Goal: Task Accomplishment & Management: Manage account settings

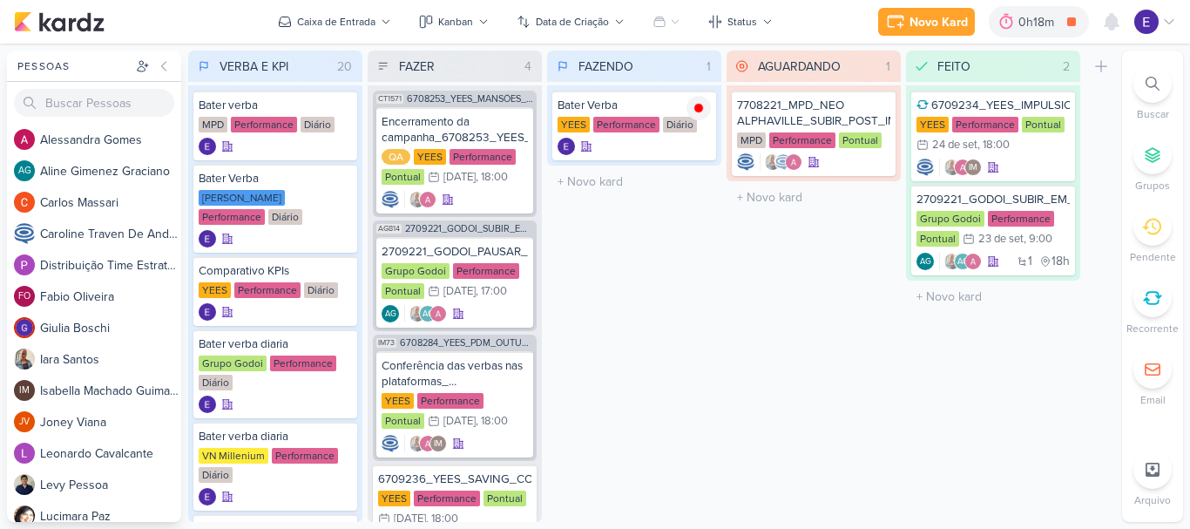
scroll to position [78, 0]
click at [1112, 18] on icon at bounding box center [1111, 22] width 14 height 16
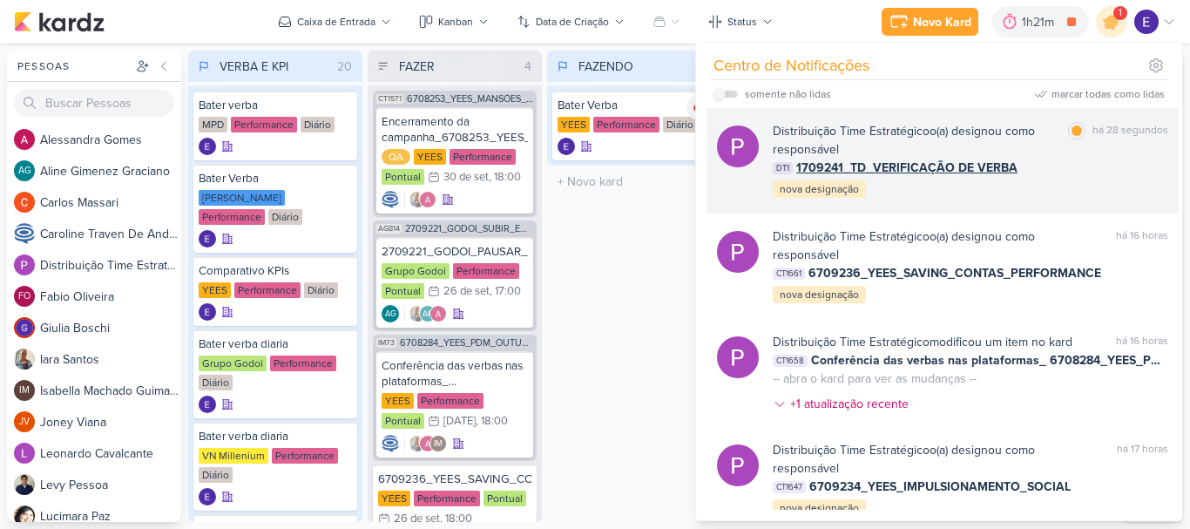
click at [1089, 171] on div "DT1 1709241_TD_VERIFICAÇÃO DE VERBA" at bounding box center [970, 168] width 395 height 18
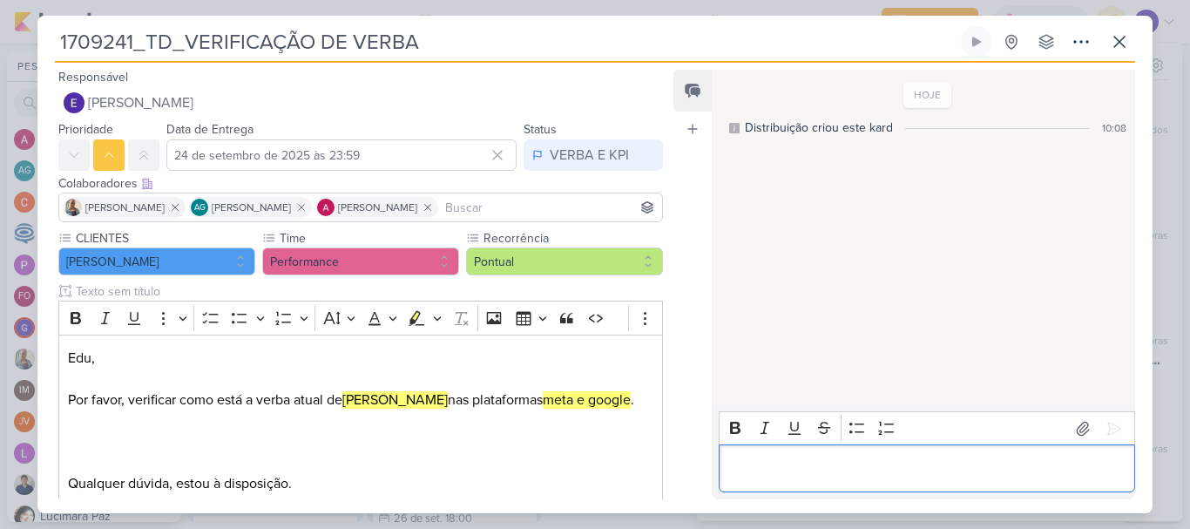
click at [822, 461] on p "Editor editing area: main" at bounding box center [926, 468] width 398 height 21
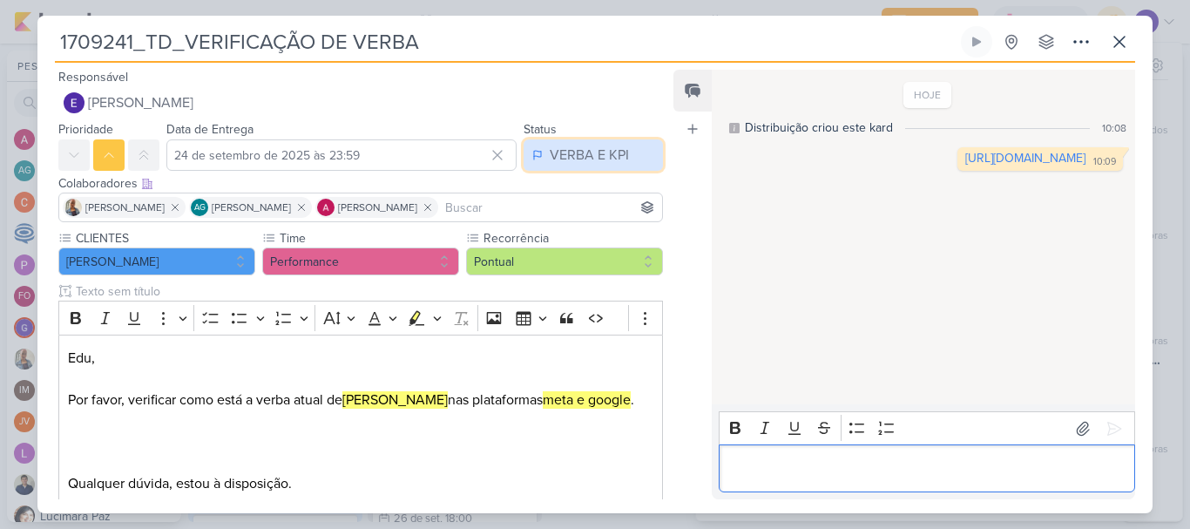
click at [553, 161] on div "VERBA E KPI" at bounding box center [589, 155] width 79 height 21
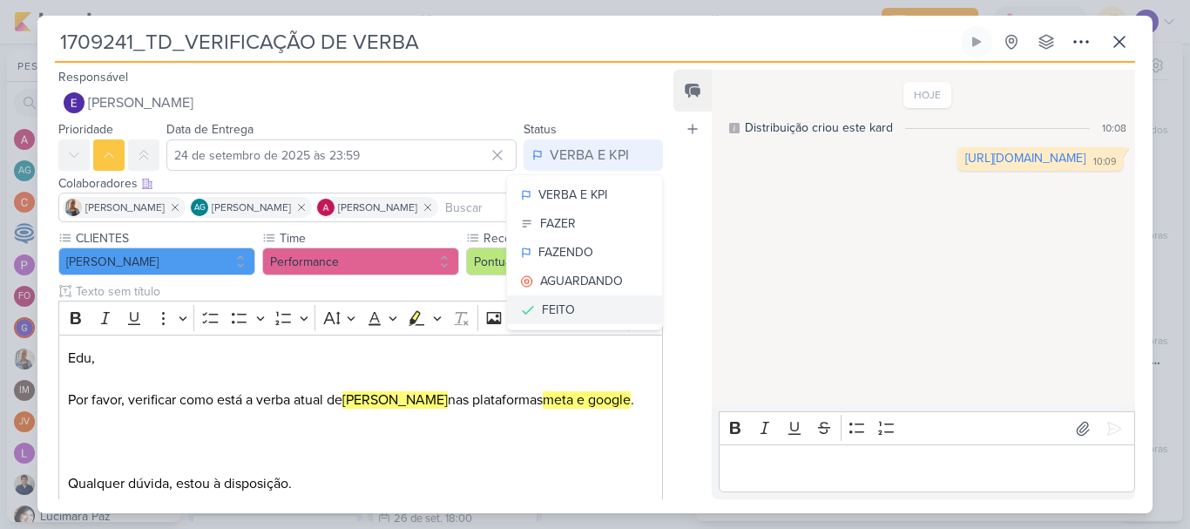
click at [547, 317] on div "FEITO" at bounding box center [558, 309] width 33 height 18
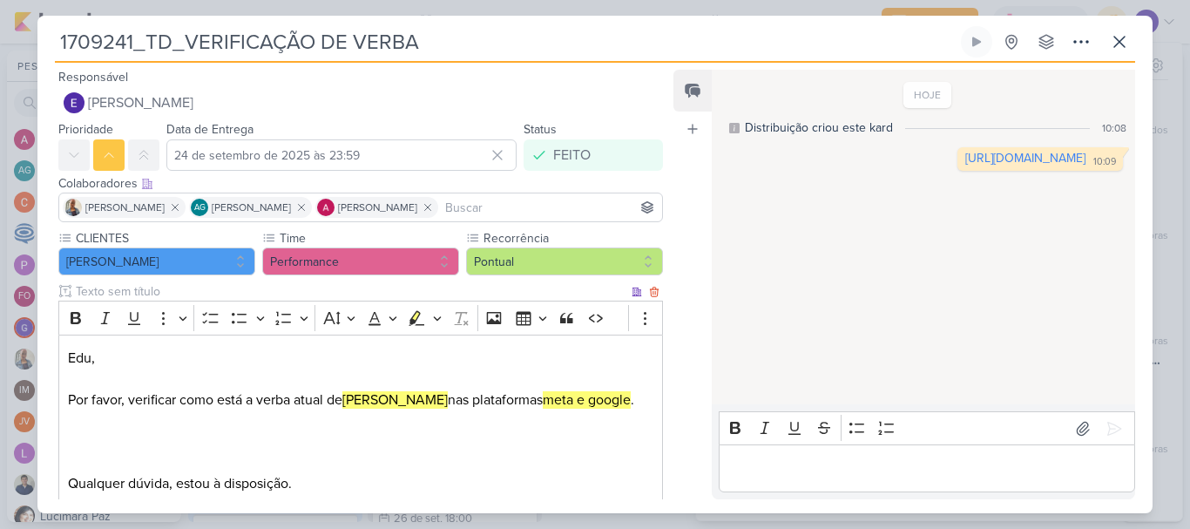
scroll to position [125, 0]
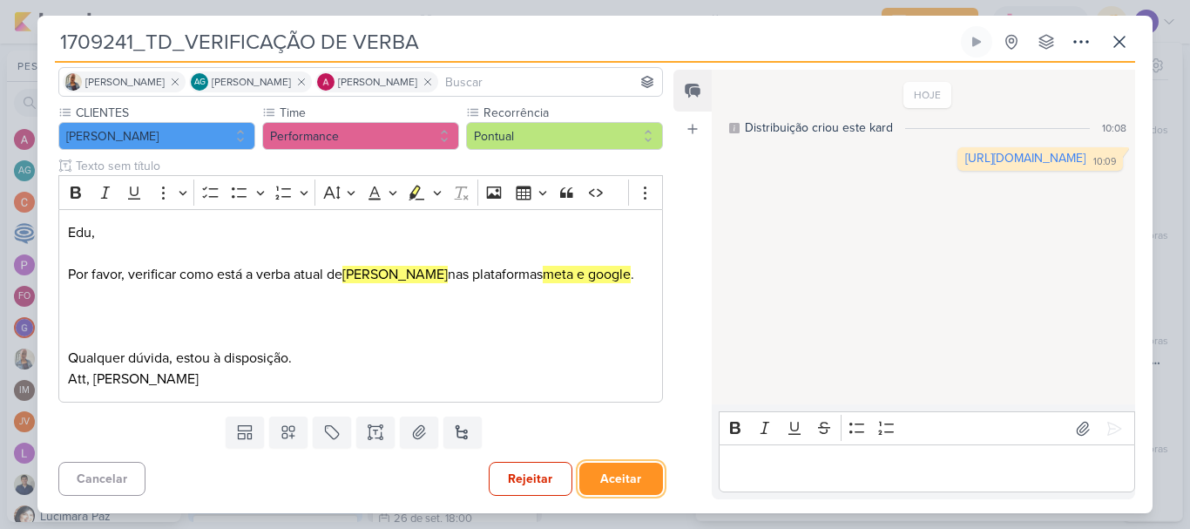
click at [617, 479] on button "Aceitar" at bounding box center [621, 479] width 84 height 32
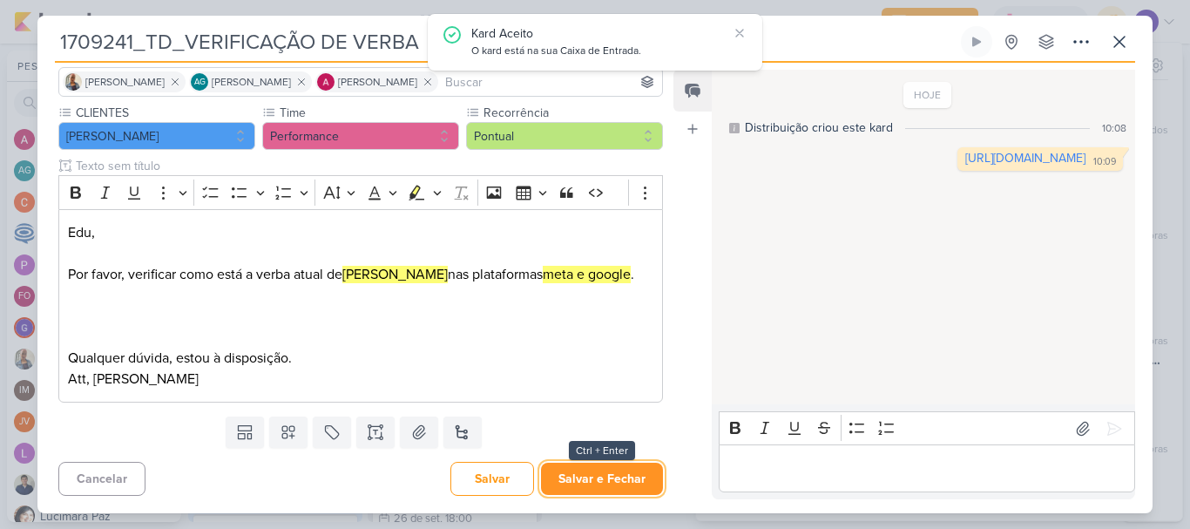
click at [618, 481] on button "Salvar e Fechar" at bounding box center [602, 479] width 122 height 32
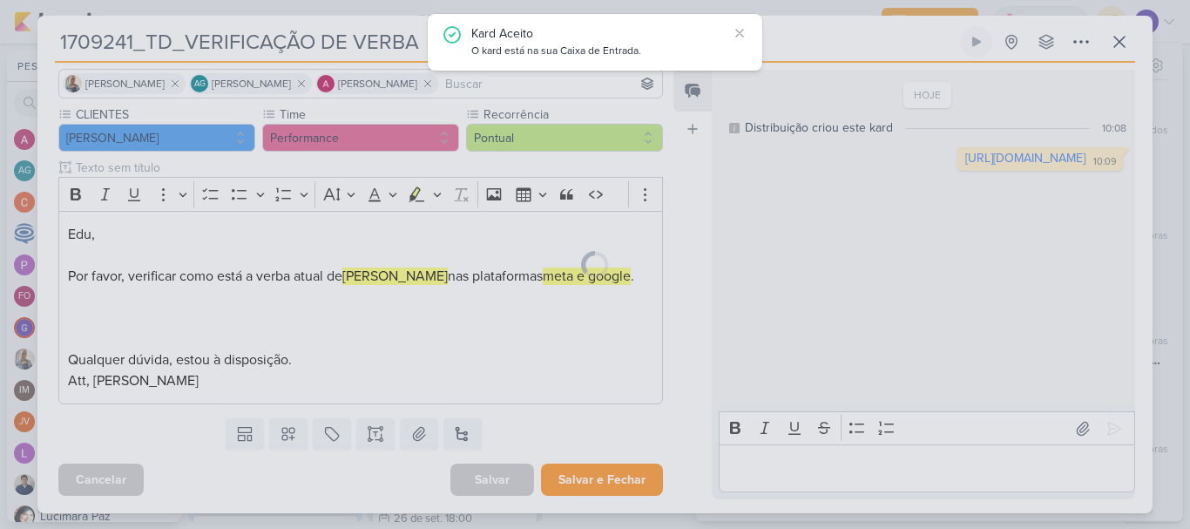
scroll to position [124, 0]
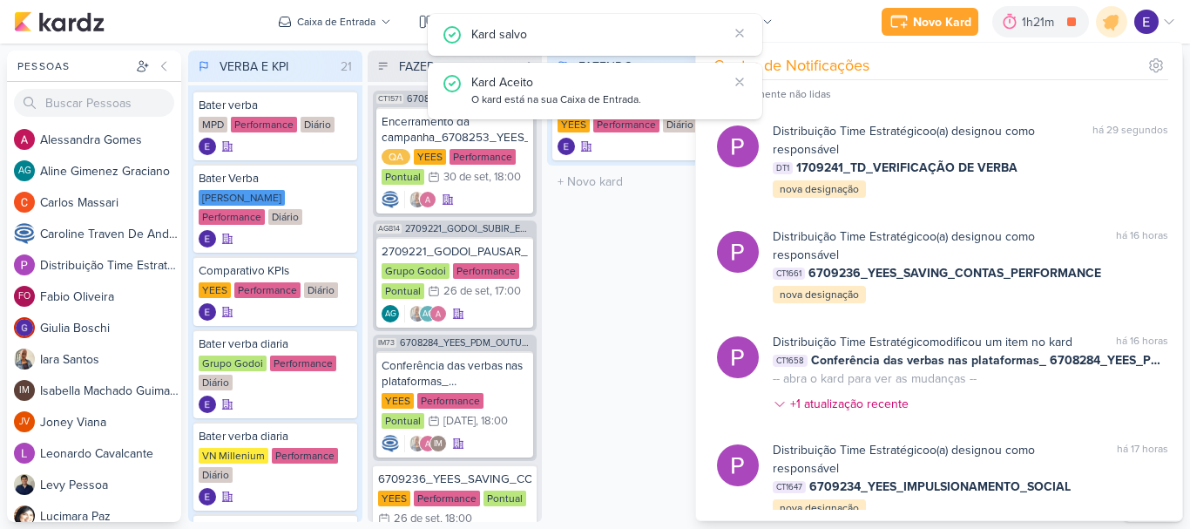
click at [618, 381] on div "FAZENDO 1 Mover Para Esquerda Mover Para Direita Deletar Bater Verba YEES Perfo…" at bounding box center [634, 286] width 174 height 471
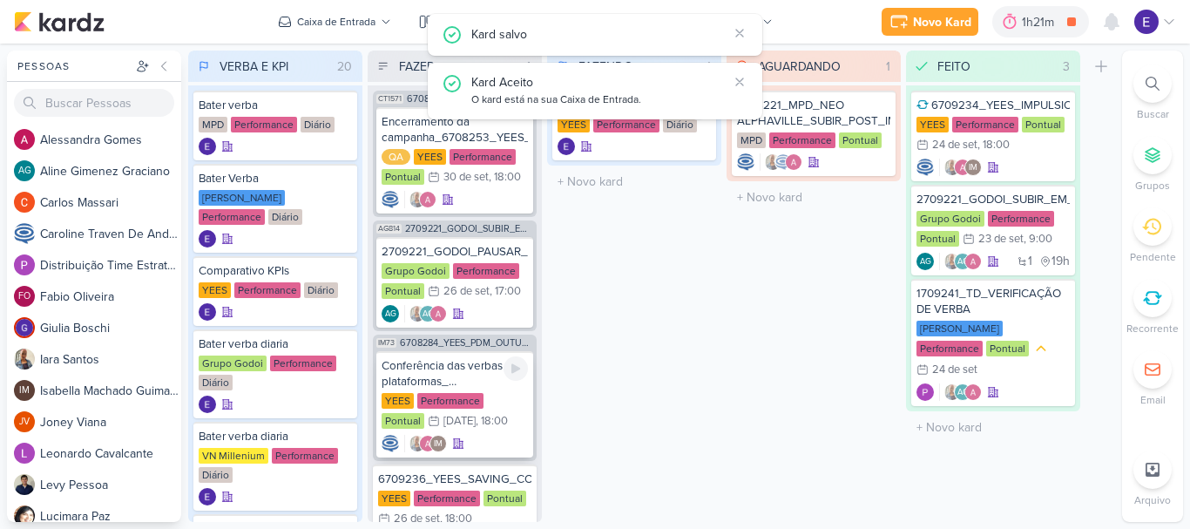
scroll to position [78, 0]
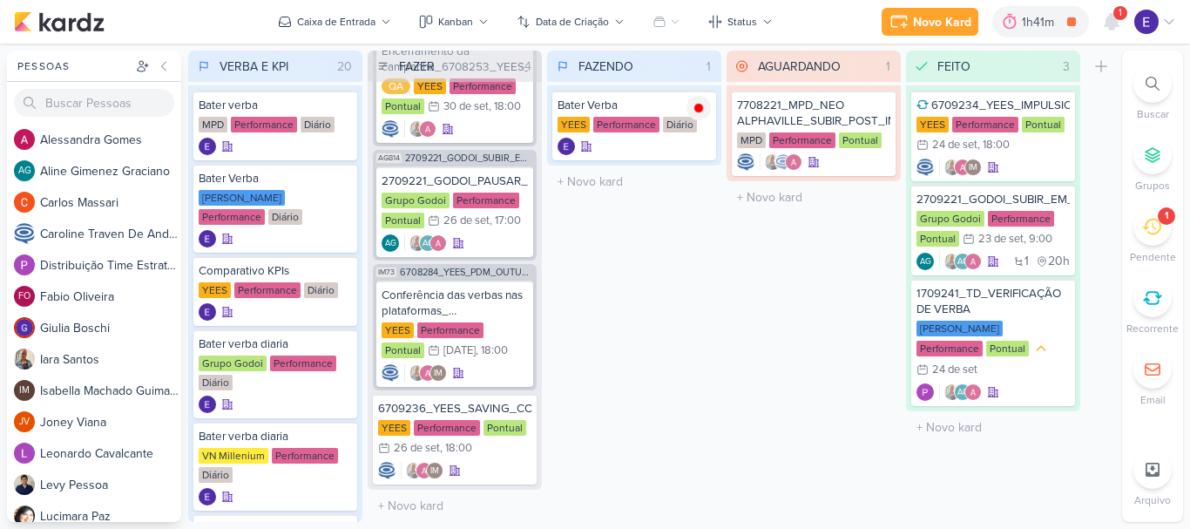
click at [1120, 16] on span "1" at bounding box center [1119, 13] width 3 height 14
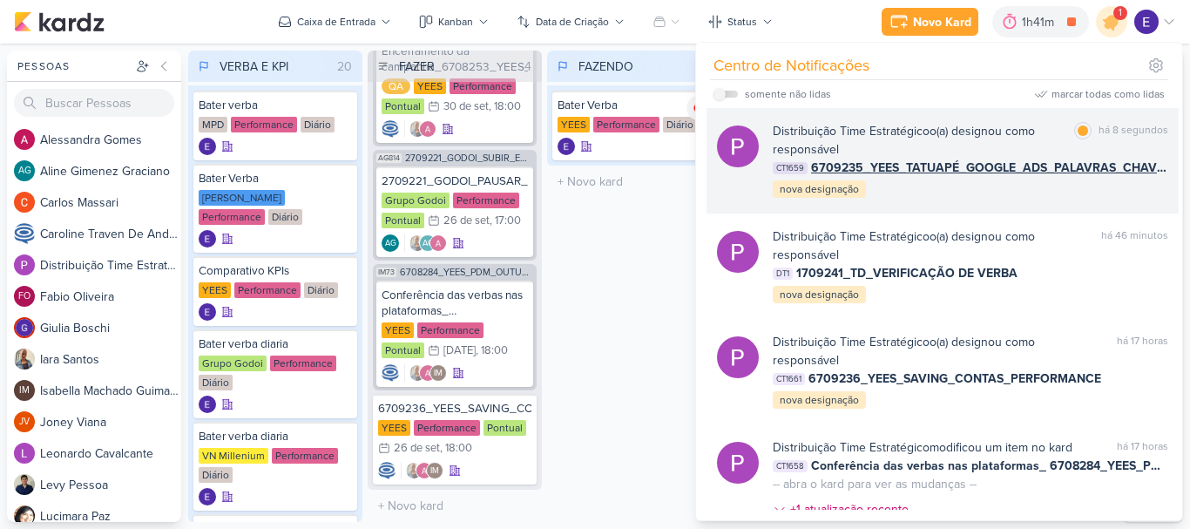
click at [1104, 182] on div "Distribuição Time Estratégico o(a) designou como responsável marcar como lida h…" at bounding box center [970, 161] width 395 height 78
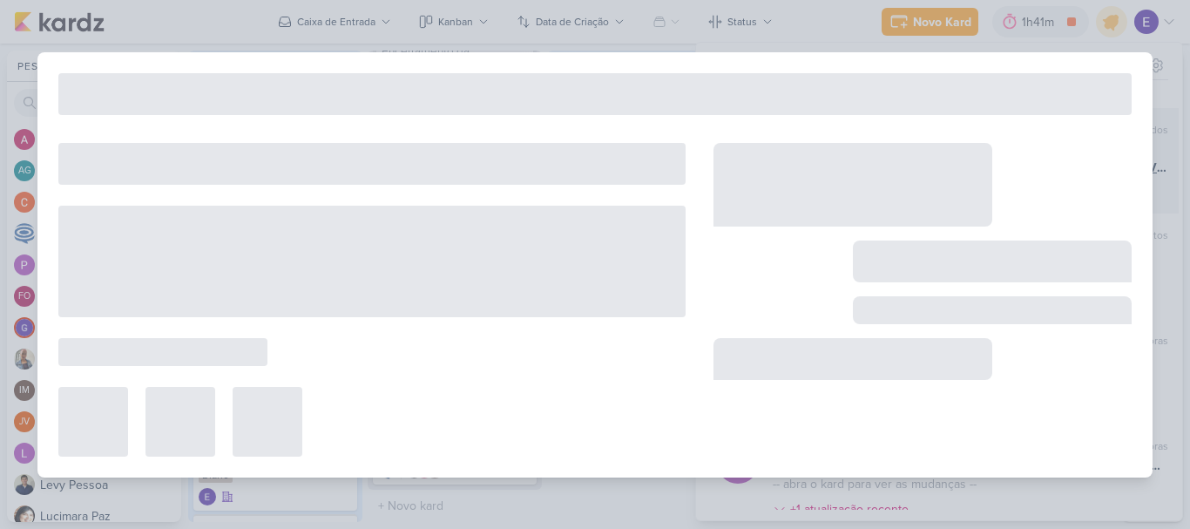
type input "6709235_YEES_TATUAPÉ_GOOGLE_ADS_PALAVRAS_CHAVE_LOCALIZAÇÃO"
type input "25 de setembro de 2025 às 18:00"
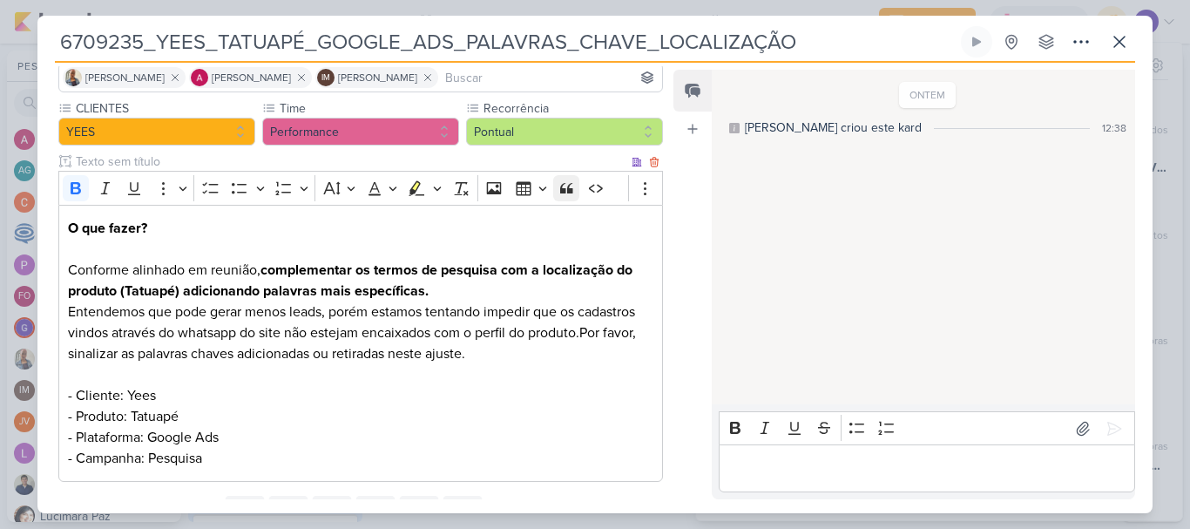
scroll to position [0, 0]
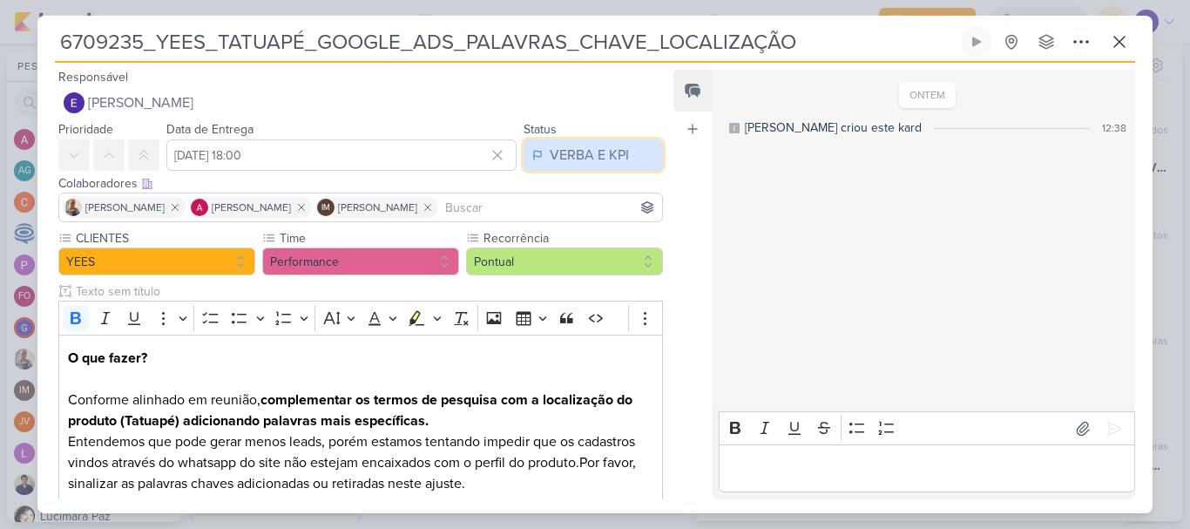
click at [588, 163] on div "VERBA E KPI" at bounding box center [589, 155] width 79 height 21
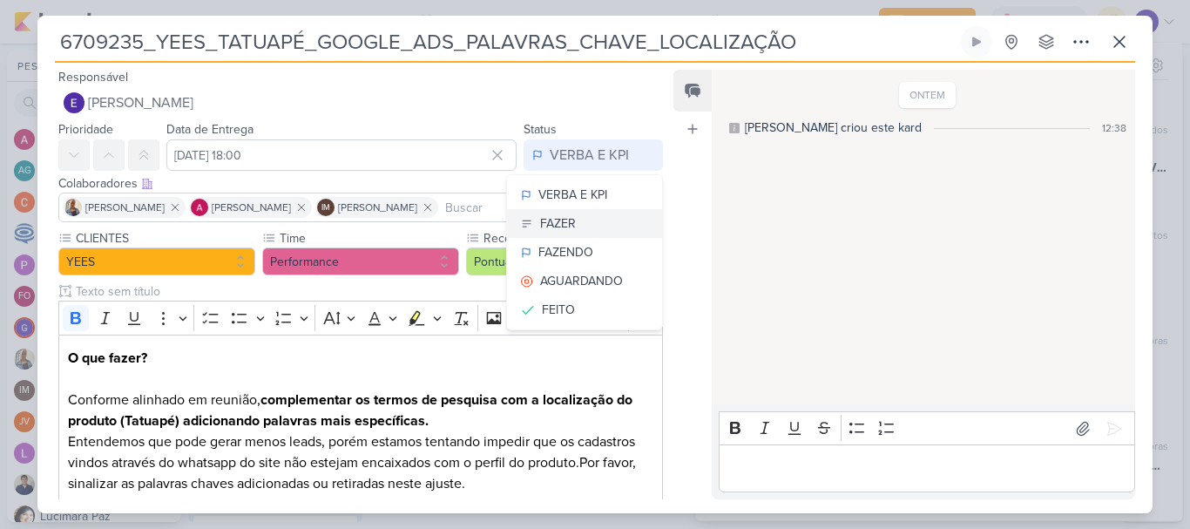
click at [598, 221] on button "FAZER" at bounding box center [584, 223] width 155 height 29
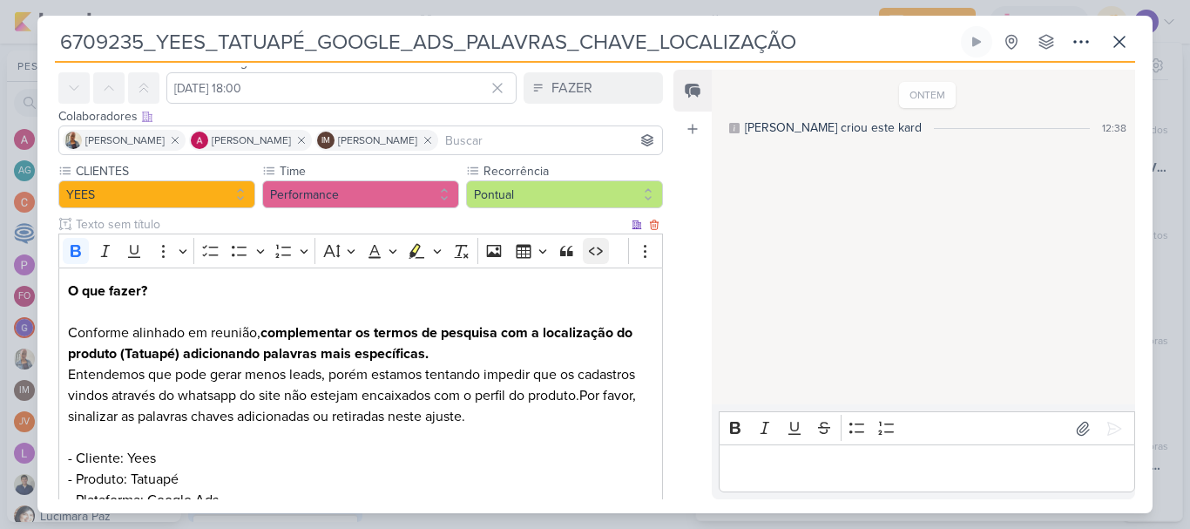
scroll to position [209, 0]
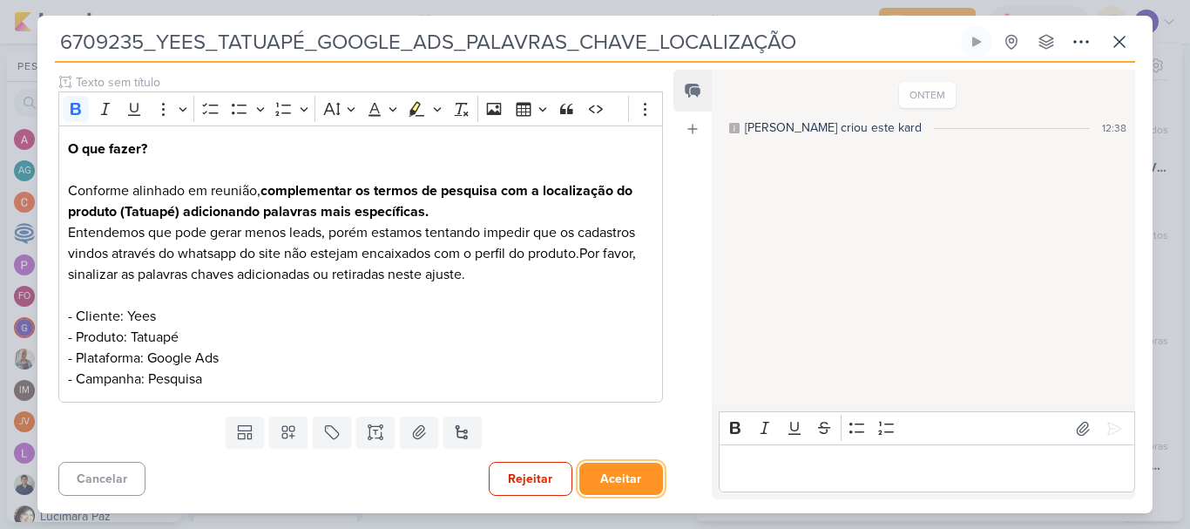
click at [608, 473] on button "Aceitar" at bounding box center [621, 479] width 84 height 32
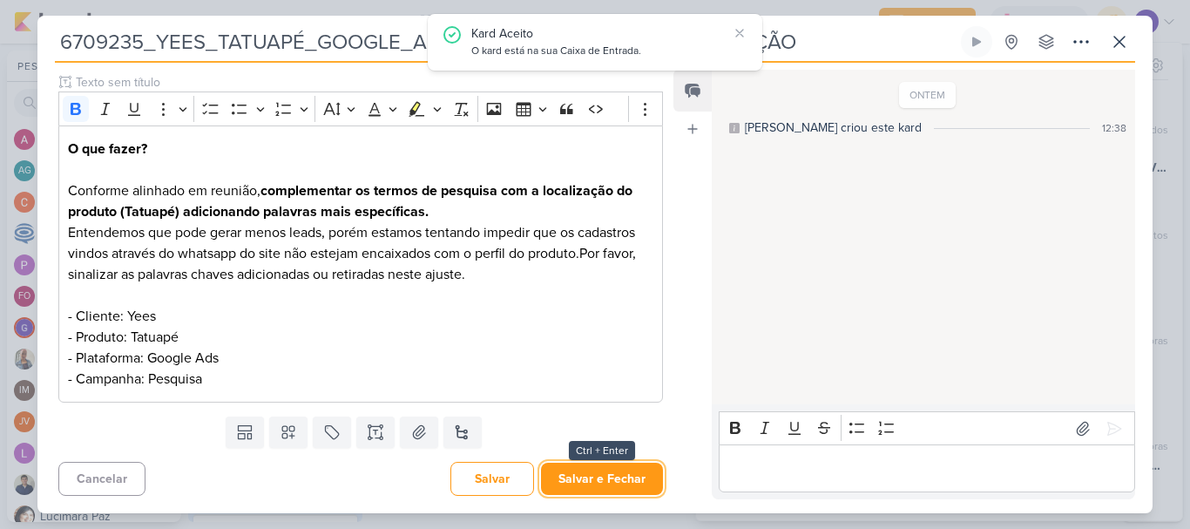
click at [608, 473] on button "Salvar e Fechar" at bounding box center [602, 479] width 122 height 32
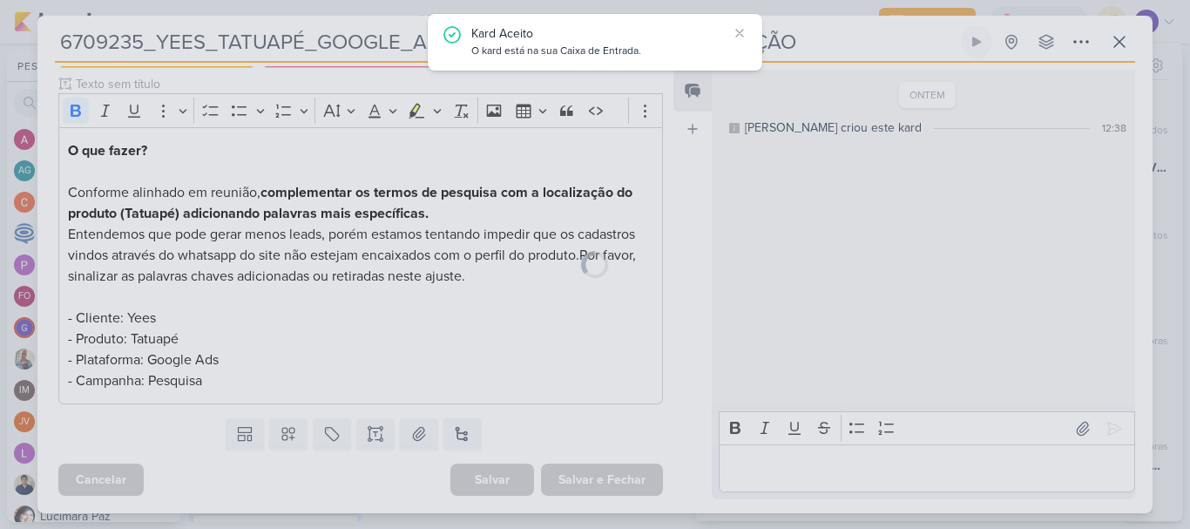
scroll to position [207, 0]
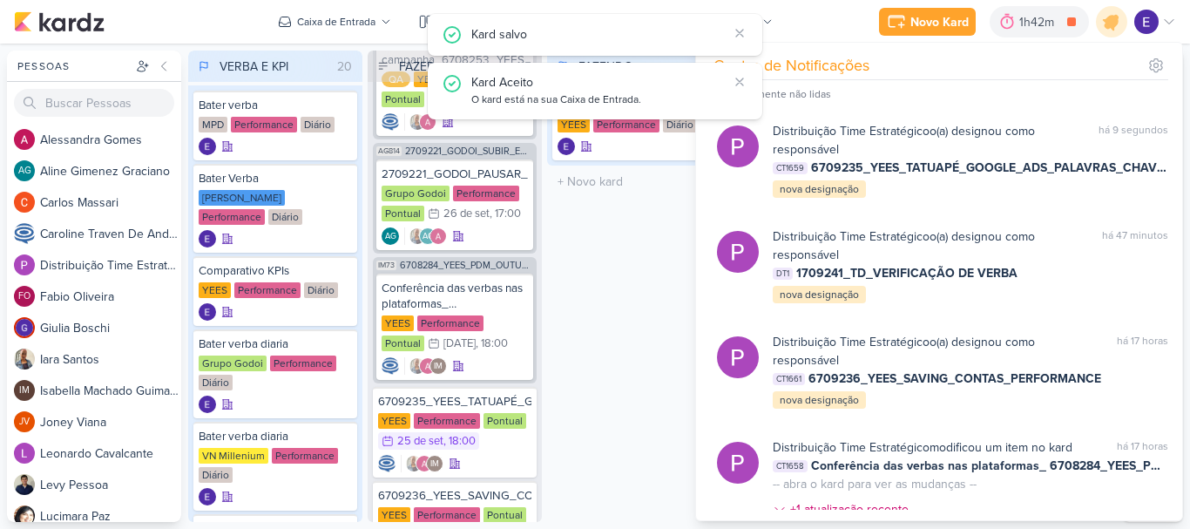
click at [584, 387] on div "FAZENDO 1 Mover Para Esquerda Mover Para Direita Deletar Bater Verba YEES Perfo…" at bounding box center [634, 286] width 174 height 471
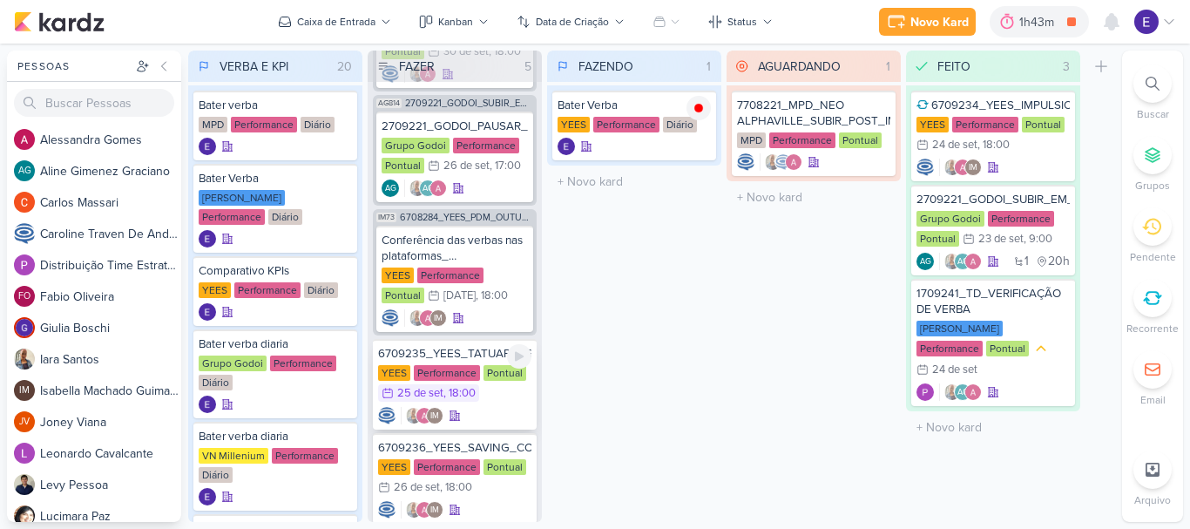
scroll to position [172, 0]
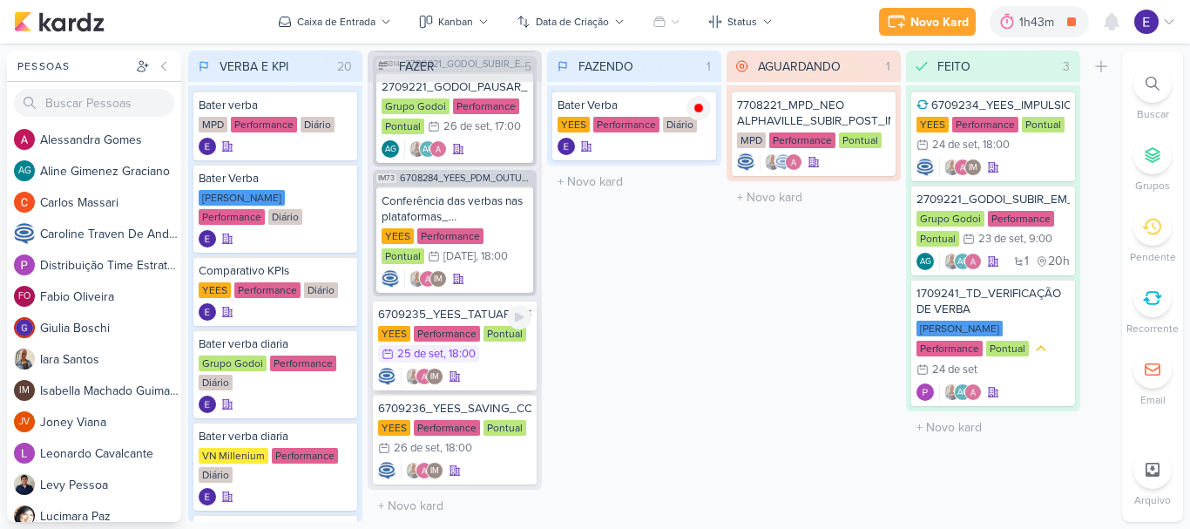
click at [490, 338] on div "YEES Performance Pontual 25/9 25 de set , 18:00" at bounding box center [454, 345] width 153 height 38
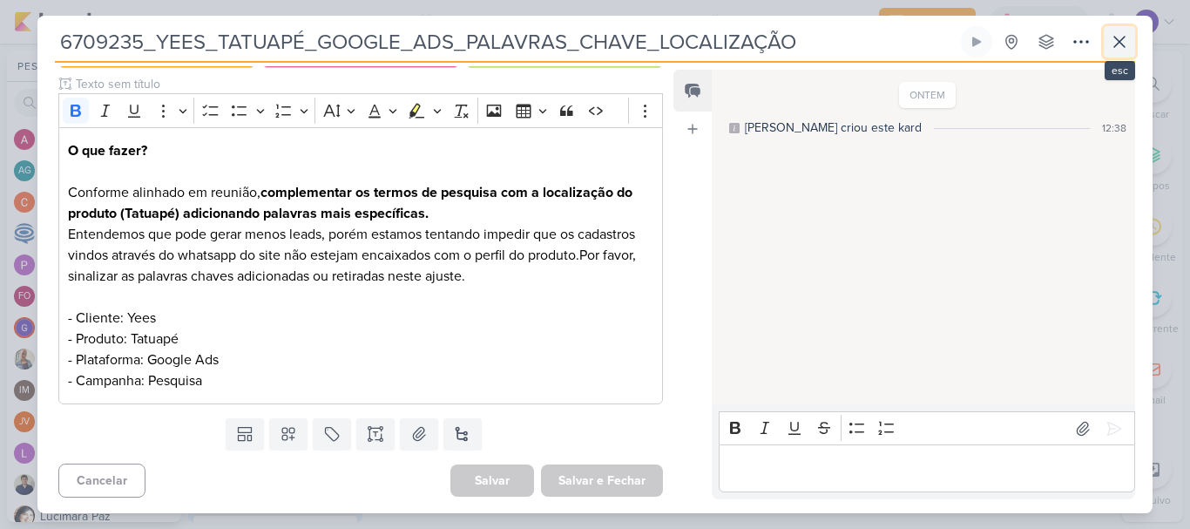
click at [1125, 37] on icon at bounding box center [1119, 41] width 21 height 21
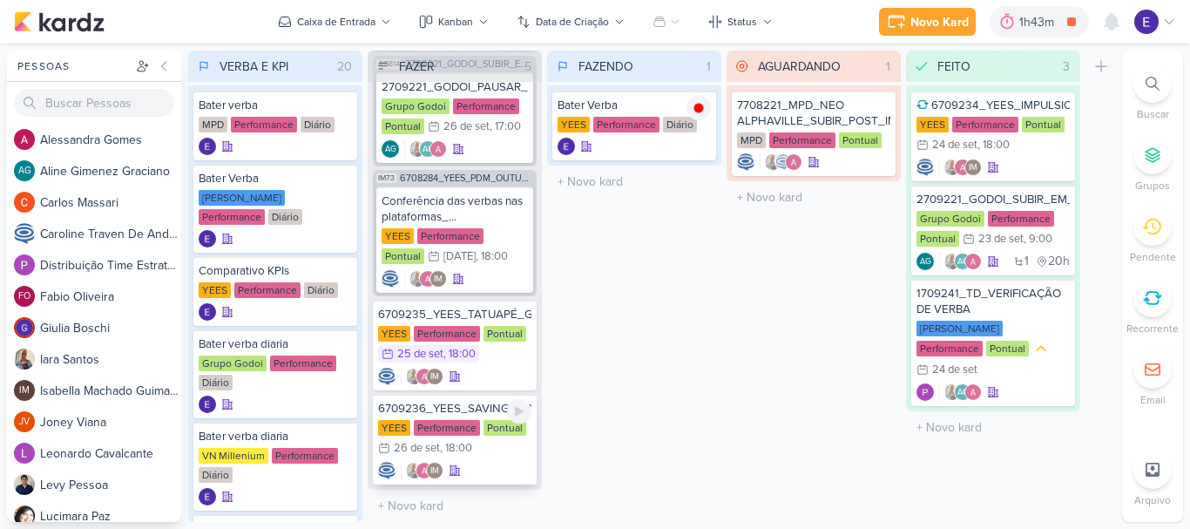
click at [516, 454] on div "6709236_YEES_SAVING_CONTAS_PERFORMANCE YEES Performance Pontual 26/9 26 de set …" at bounding box center [455, 439] width 164 height 91
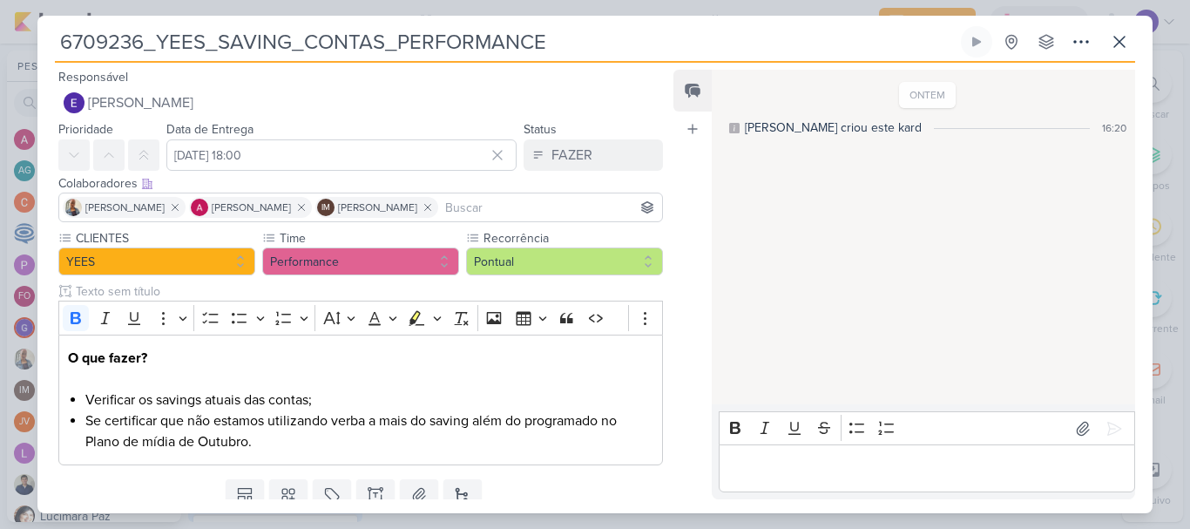
scroll to position [63, 0]
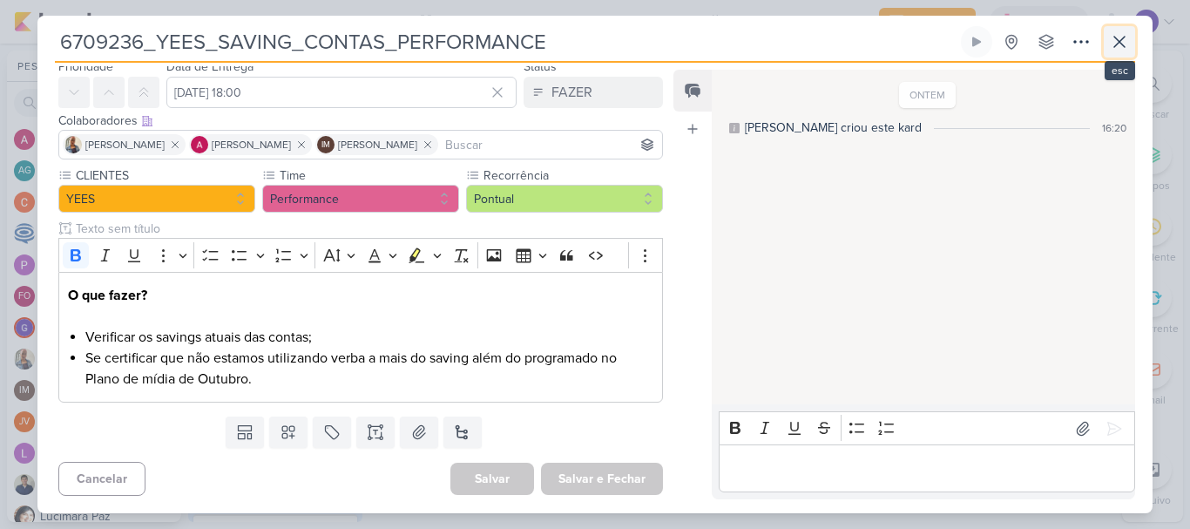
click at [1114, 39] on icon at bounding box center [1119, 41] width 21 height 21
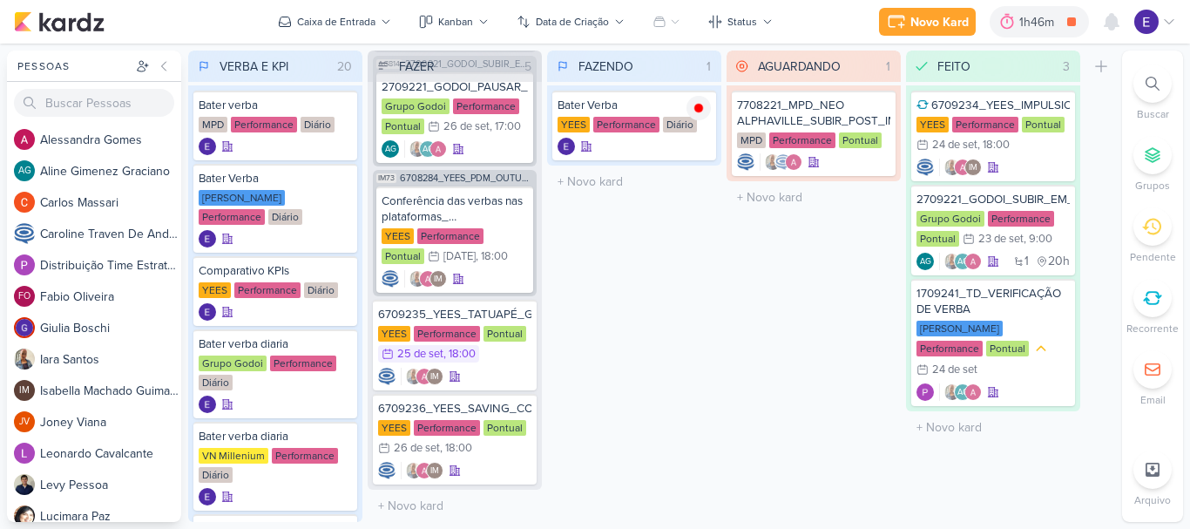
click at [781, 284] on div "AGUARDANDO 1 Mover Para Esquerda Mover Para Direita Deletar 7708221_MPD_NEO ALP…" at bounding box center [813, 286] width 174 height 471
click at [695, 115] on div at bounding box center [698, 108] width 24 height 24
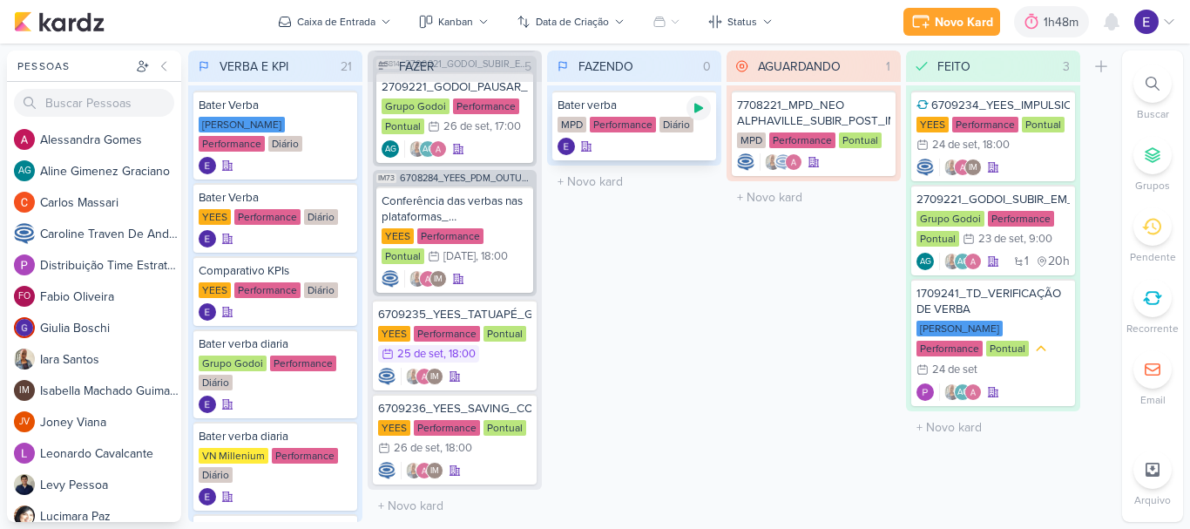
click at [689, 112] on div at bounding box center [698, 108] width 24 height 24
click at [696, 111] on icon at bounding box center [698, 108] width 9 height 9
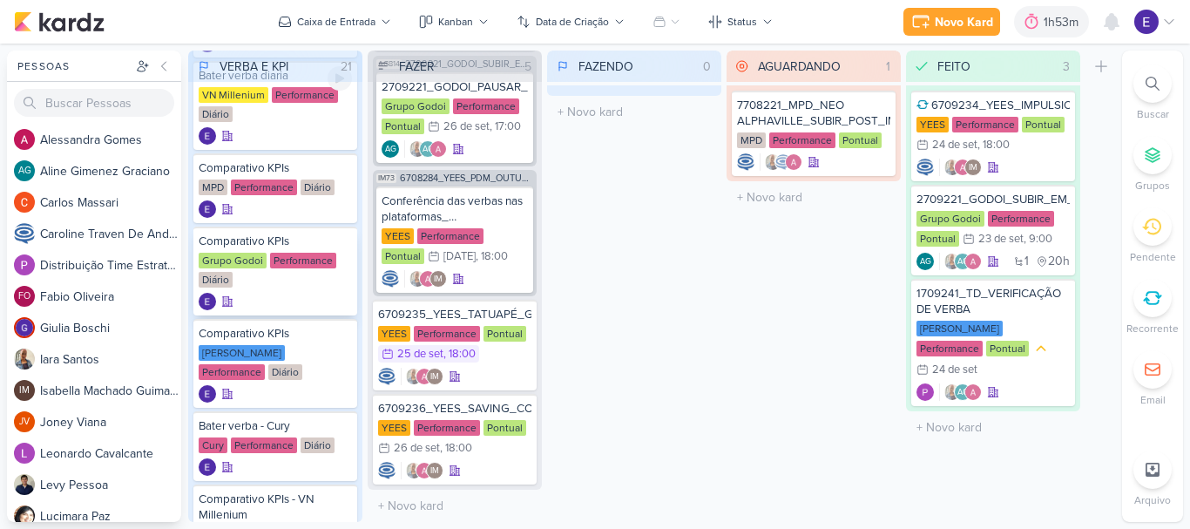
scroll to position [436, 0]
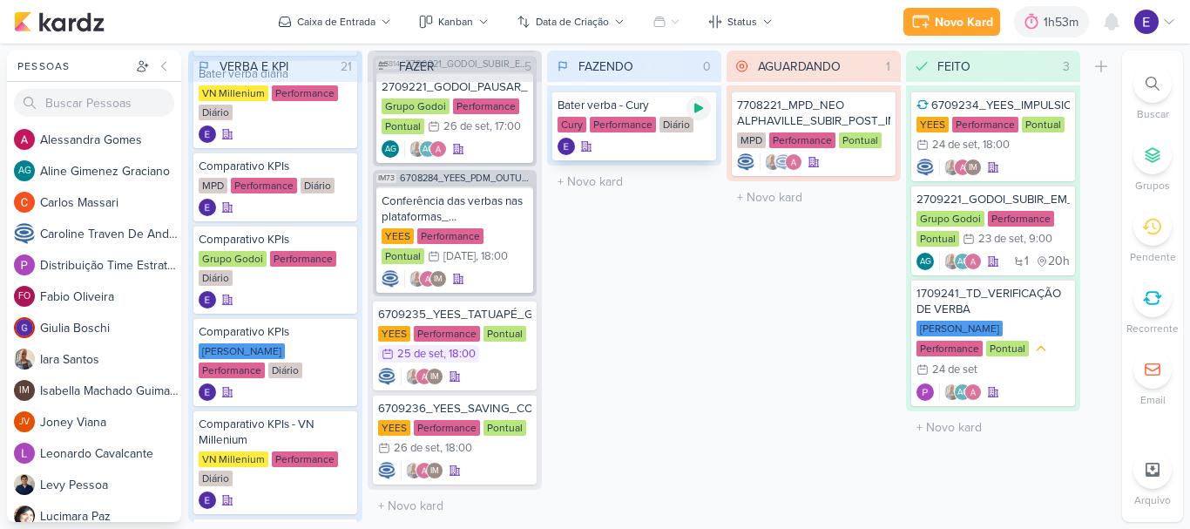
click at [701, 109] on icon at bounding box center [698, 109] width 9 height 10
click at [702, 101] on icon at bounding box center [699, 108] width 14 height 14
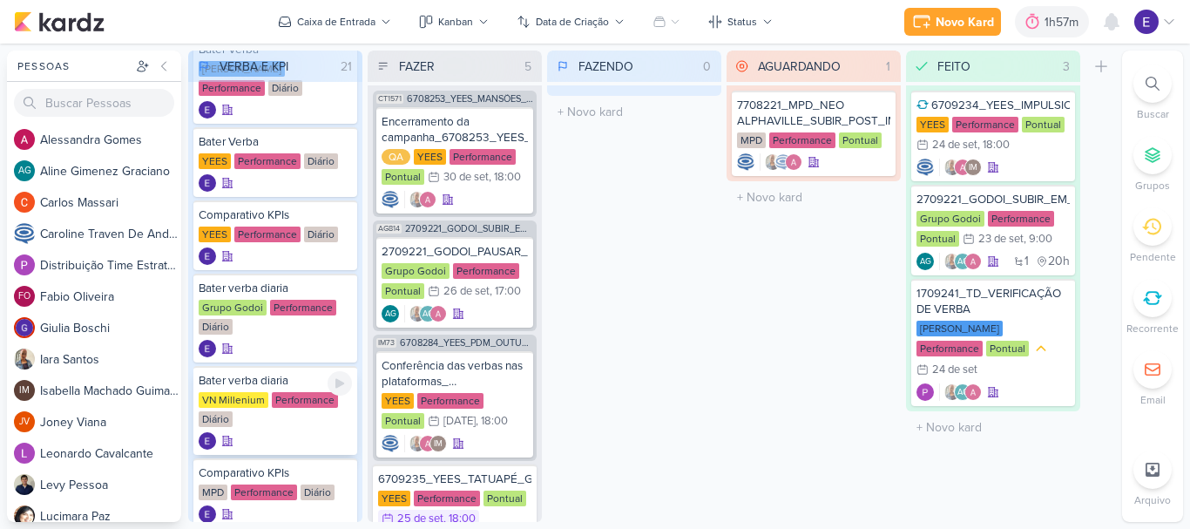
scroll to position [87, 0]
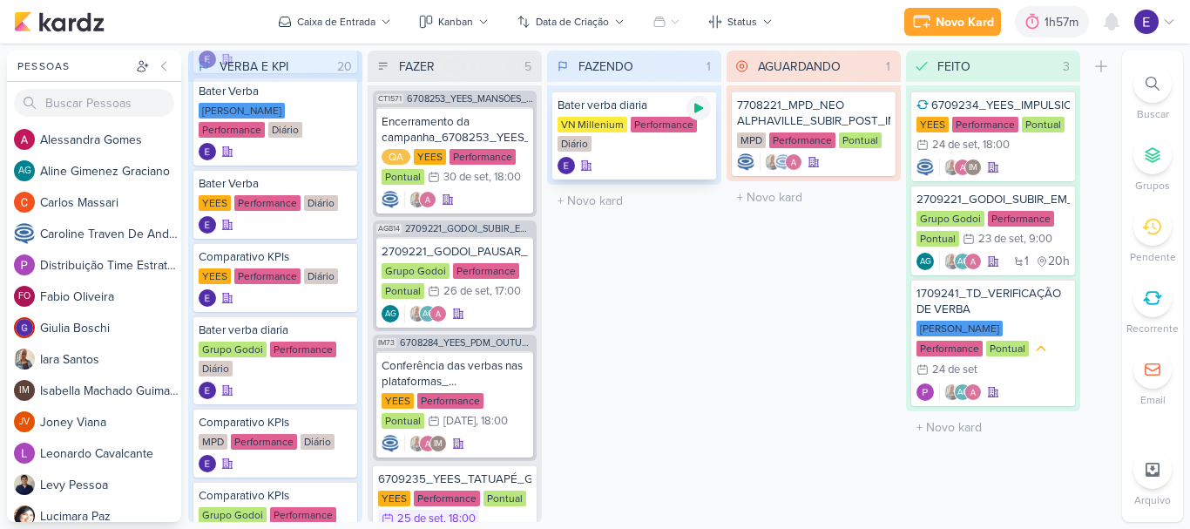
click at [706, 103] on div at bounding box center [698, 108] width 24 height 24
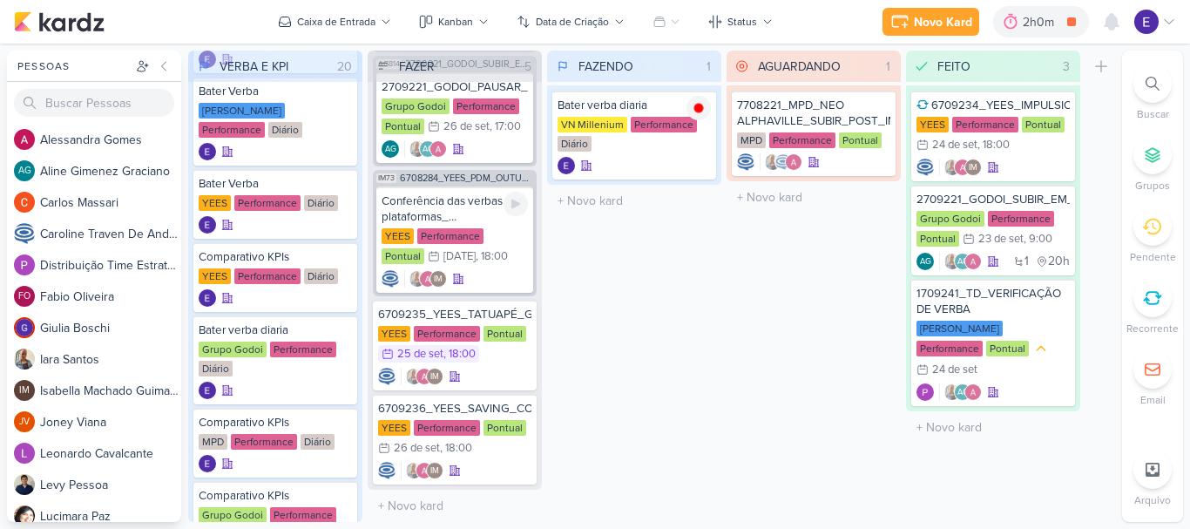
scroll to position [172, 0]
click at [493, 357] on div "6709235_YEES_TATUAPÉ_GOOGLE_ADS_PALAVRAS_CHAVE_LOCALIZAÇÃO YEES Performance Pon…" at bounding box center [455, 345] width 164 height 91
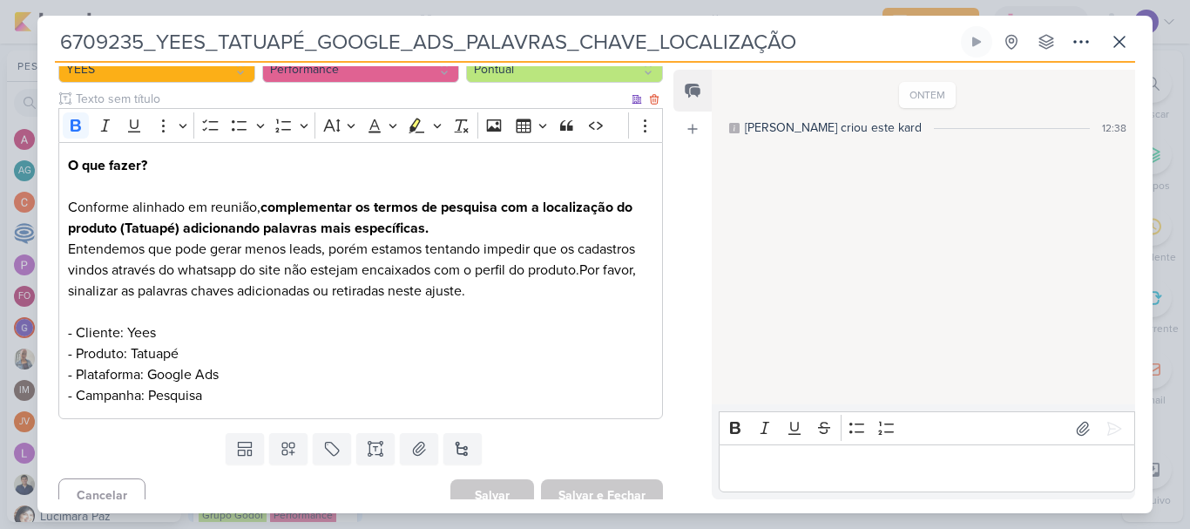
scroll to position [209, 0]
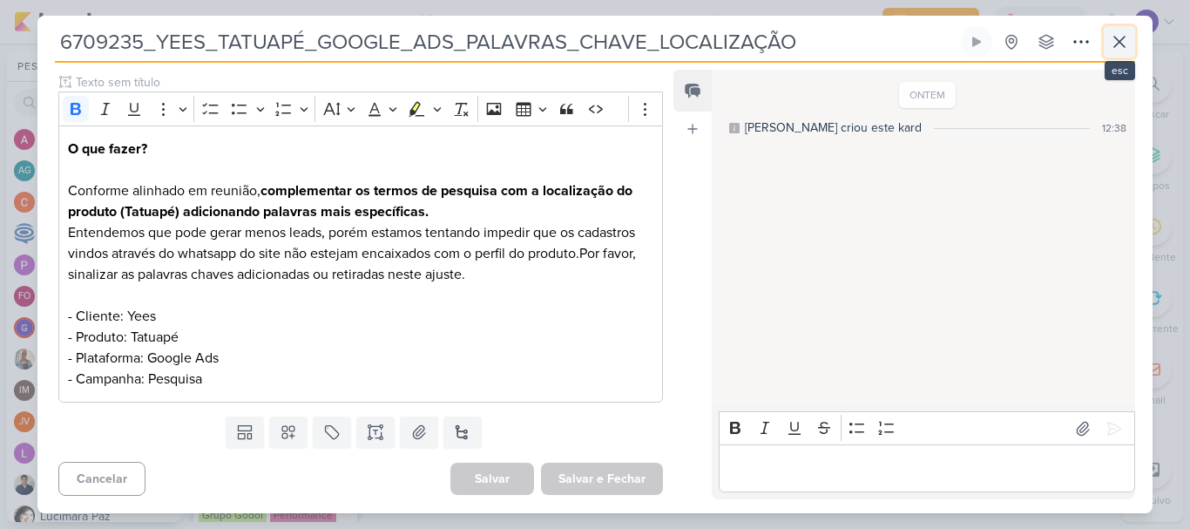
click at [1115, 48] on icon at bounding box center [1119, 41] width 21 height 21
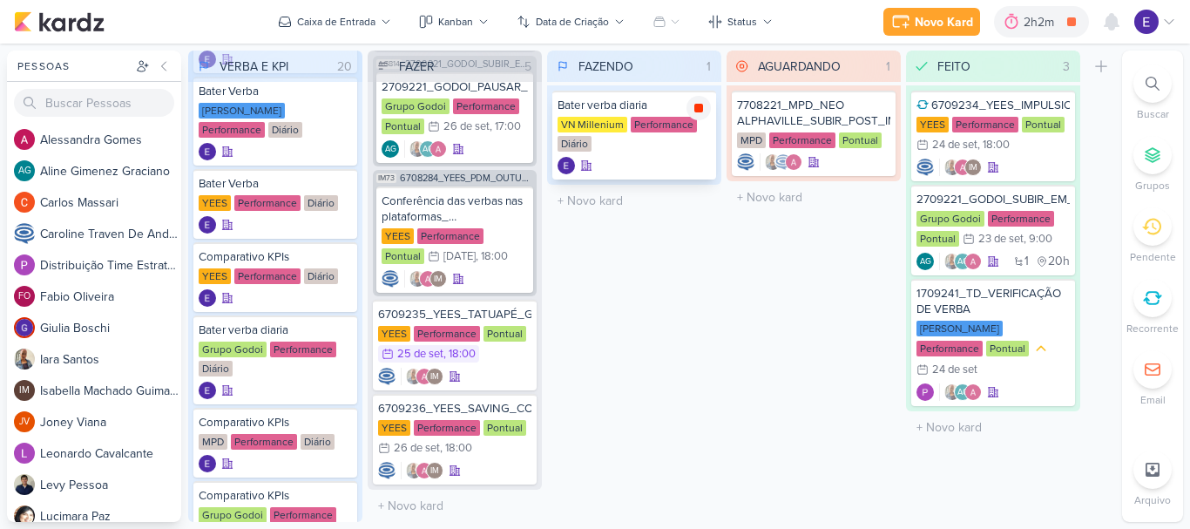
click at [693, 113] on icon at bounding box center [699, 108] width 14 height 14
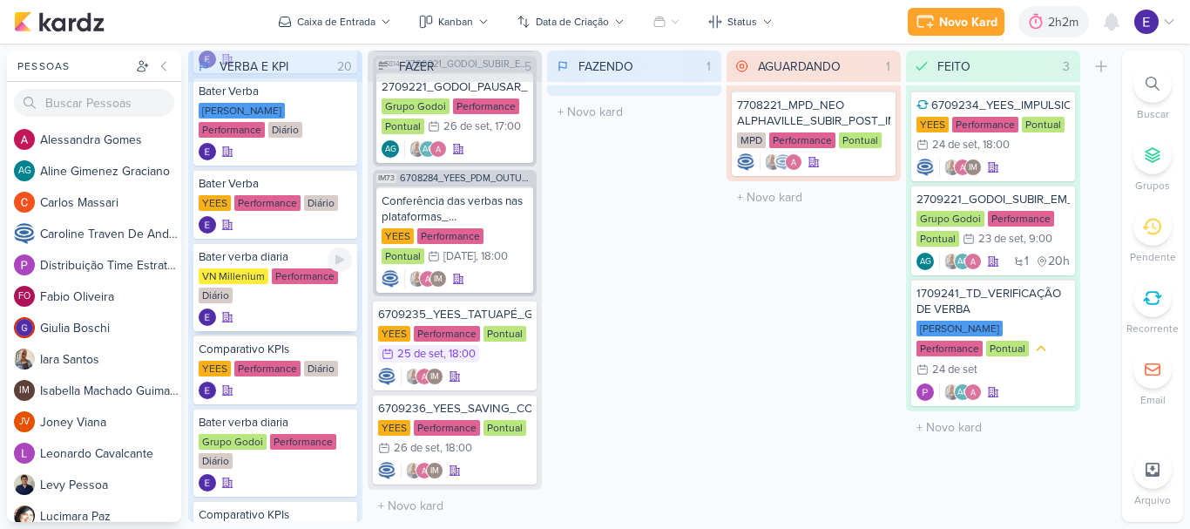
scroll to position [0, 0]
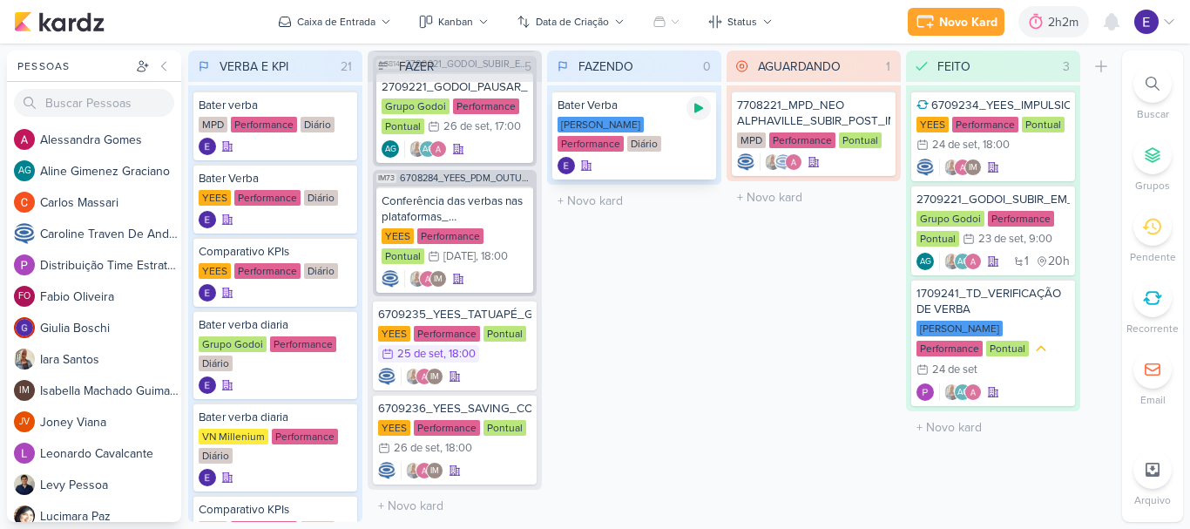
click at [695, 118] on div at bounding box center [698, 108] width 24 height 24
click at [701, 110] on icon at bounding box center [698, 108] width 9 height 9
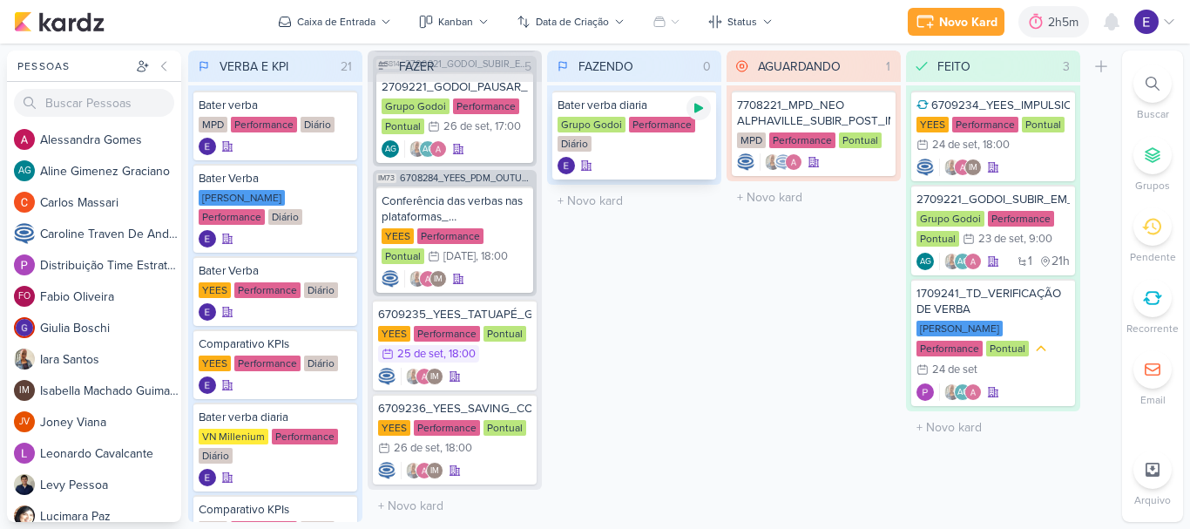
click at [697, 109] on icon at bounding box center [698, 109] width 9 height 10
click at [692, 106] on icon at bounding box center [699, 108] width 14 height 14
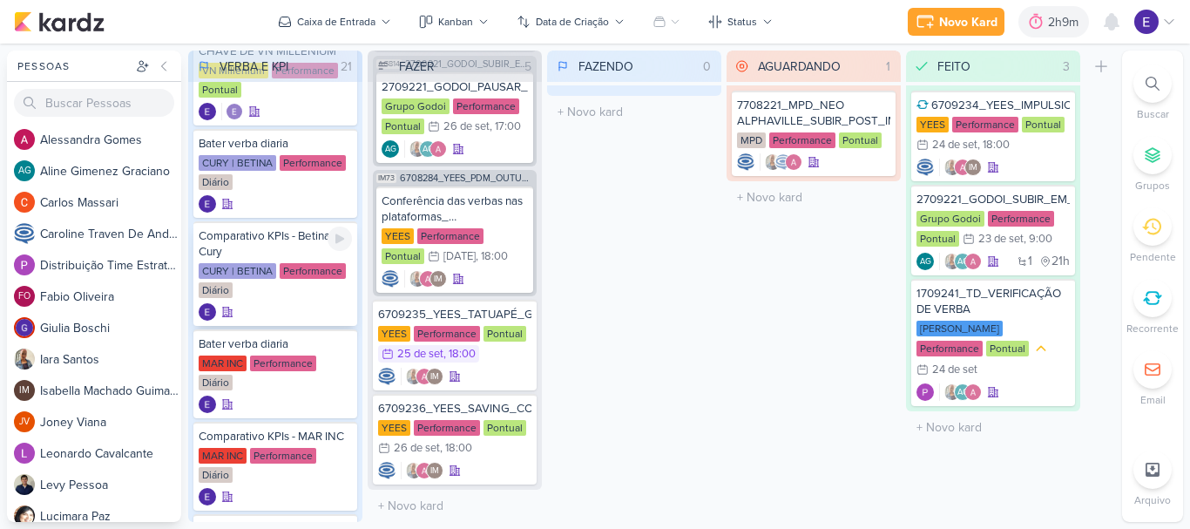
scroll to position [1307, 0]
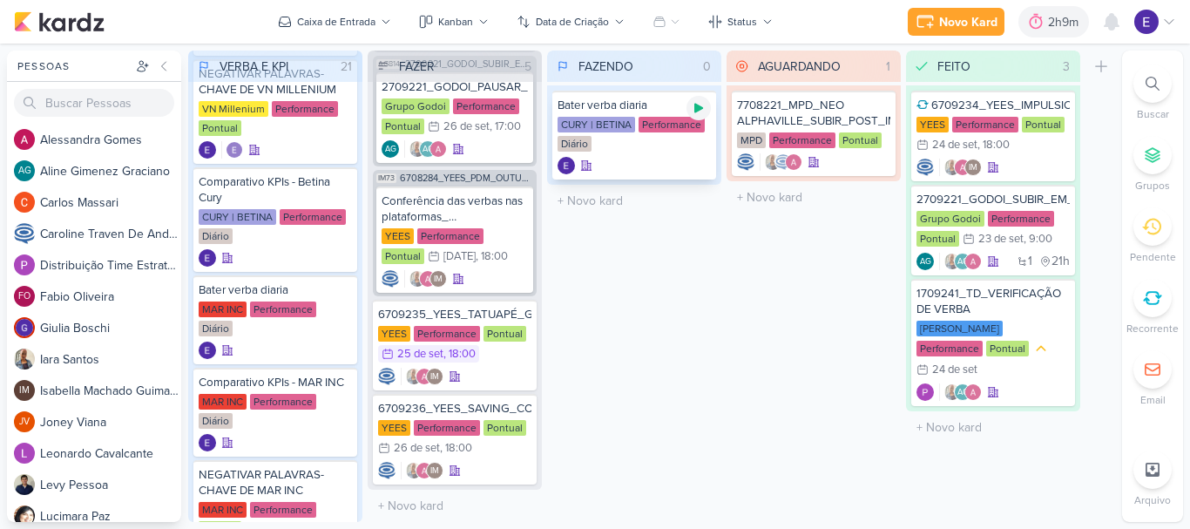
click at [702, 104] on icon at bounding box center [699, 108] width 14 height 14
click at [700, 116] on div at bounding box center [698, 108] width 24 height 24
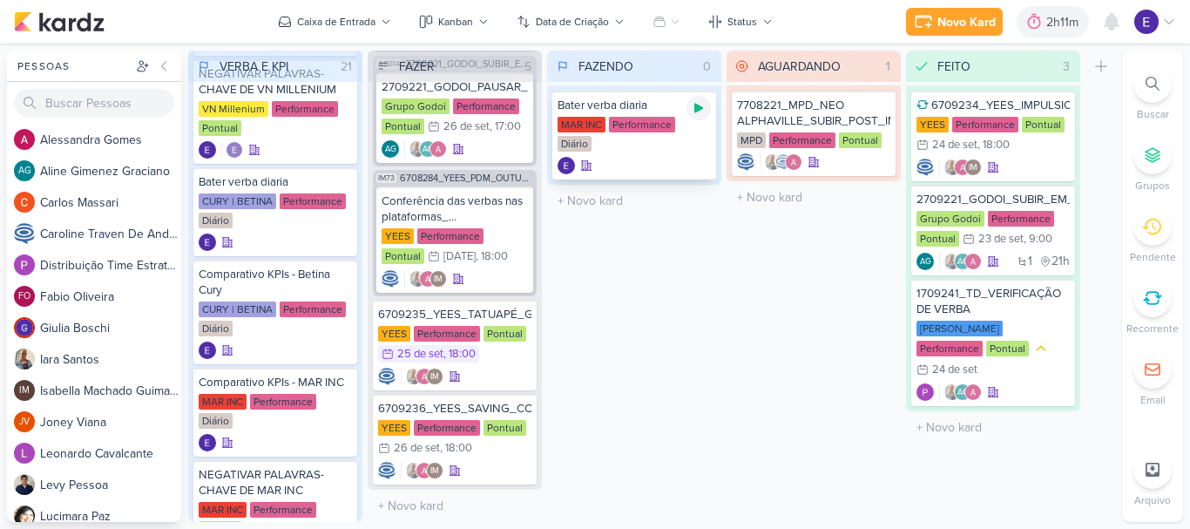
click at [696, 113] on icon at bounding box center [699, 108] width 14 height 14
click at [698, 112] on icon at bounding box center [698, 108] width 9 height 9
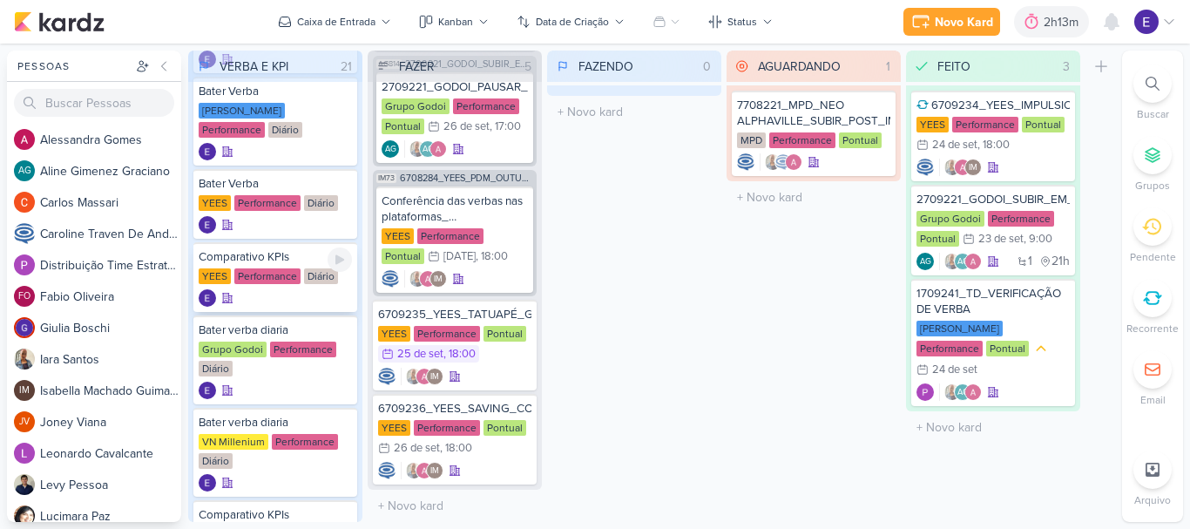
scroll to position [0, 0]
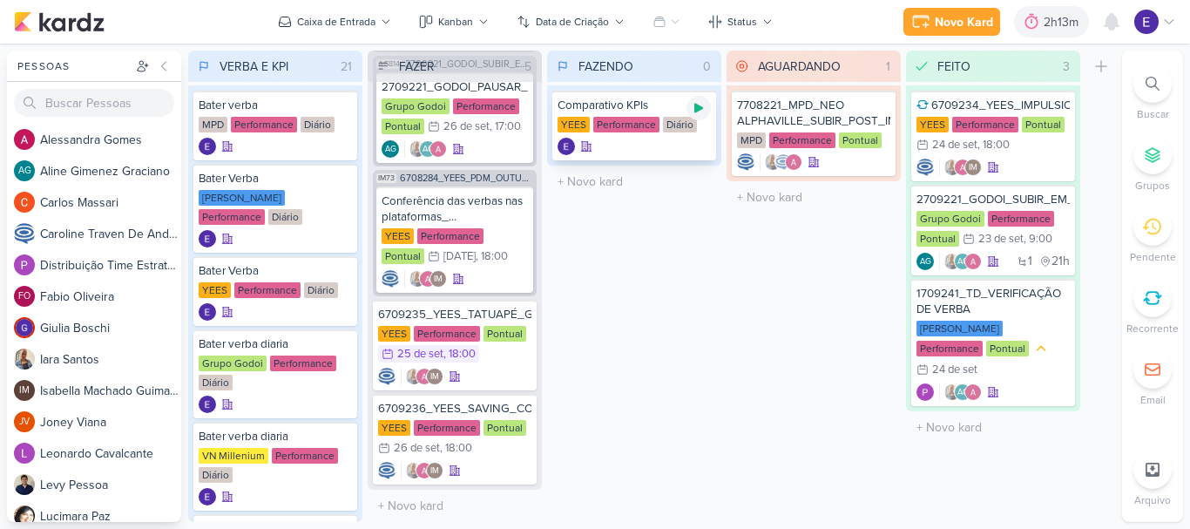
click at [694, 107] on icon at bounding box center [699, 108] width 14 height 14
click at [679, 138] on div at bounding box center [633, 146] width 153 height 17
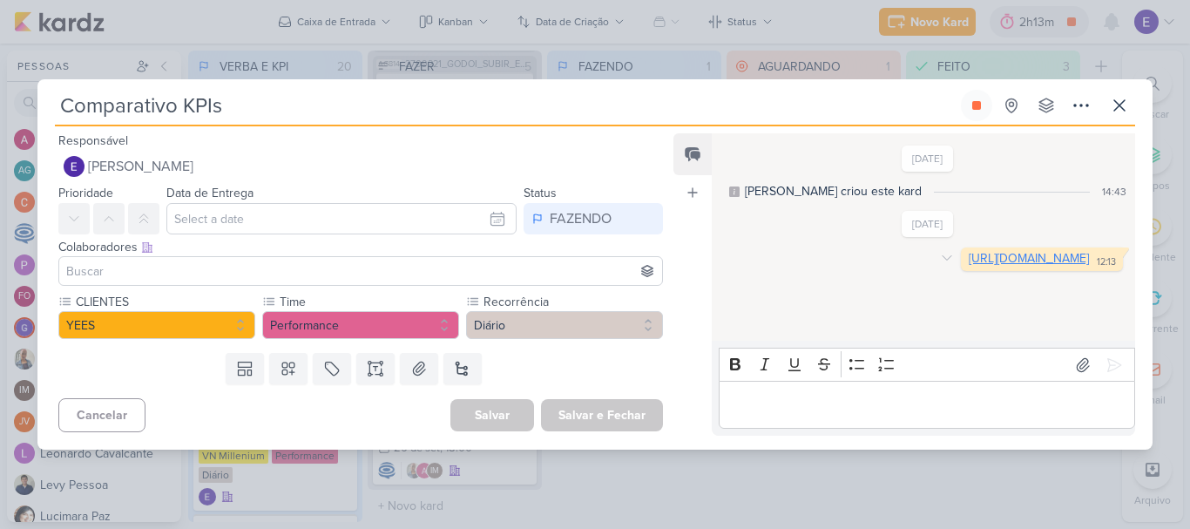
click at [969, 266] on link "https://docs.google.com/spreadsheets/d/1RPGMP3u5yZLTYvzZBha9CVR-pfyOC58Ct5NYCfR…" at bounding box center [1029, 258] width 120 height 15
click at [972, 115] on button at bounding box center [976, 105] width 31 height 31
click at [1110, 105] on icon at bounding box center [1119, 105] width 21 height 21
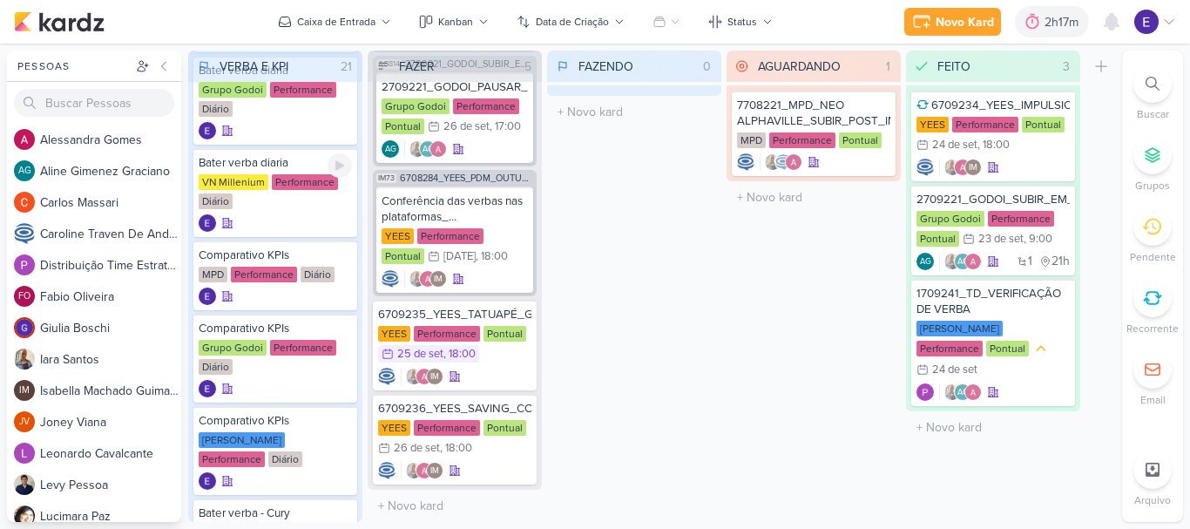
scroll to position [348, 0]
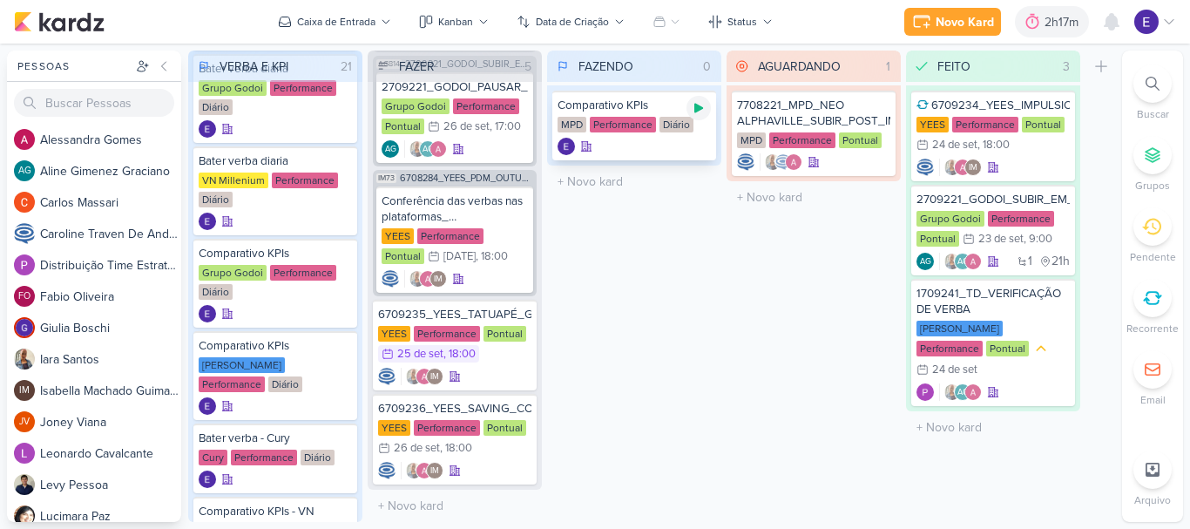
click at [699, 104] on icon at bounding box center [699, 108] width 14 height 14
click at [671, 134] on div "Comparativo KPIs MPD Performance Diário" at bounding box center [634, 126] width 164 height 70
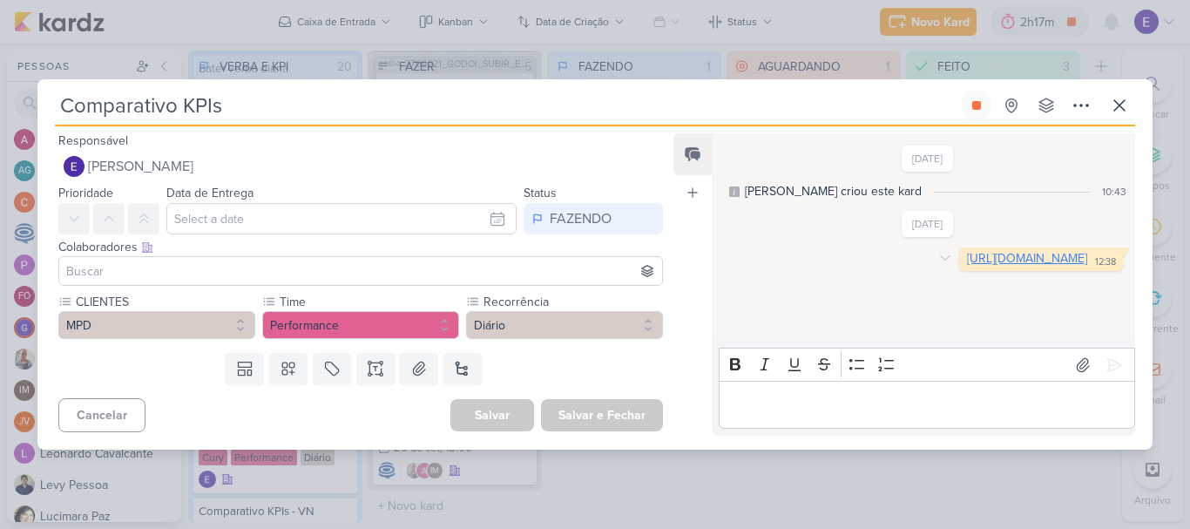
click at [967, 266] on link "https://docs.google.com/spreadsheets/d/1y1Qb-Q9mt2I-CWacQCuJUm1svb_5TiwWkTSMWIP…" at bounding box center [1027, 258] width 120 height 15
click at [972, 115] on button at bounding box center [976, 105] width 31 height 31
click at [1112, 111] on icon at bounding box center [1119, 105] width 21 height 21
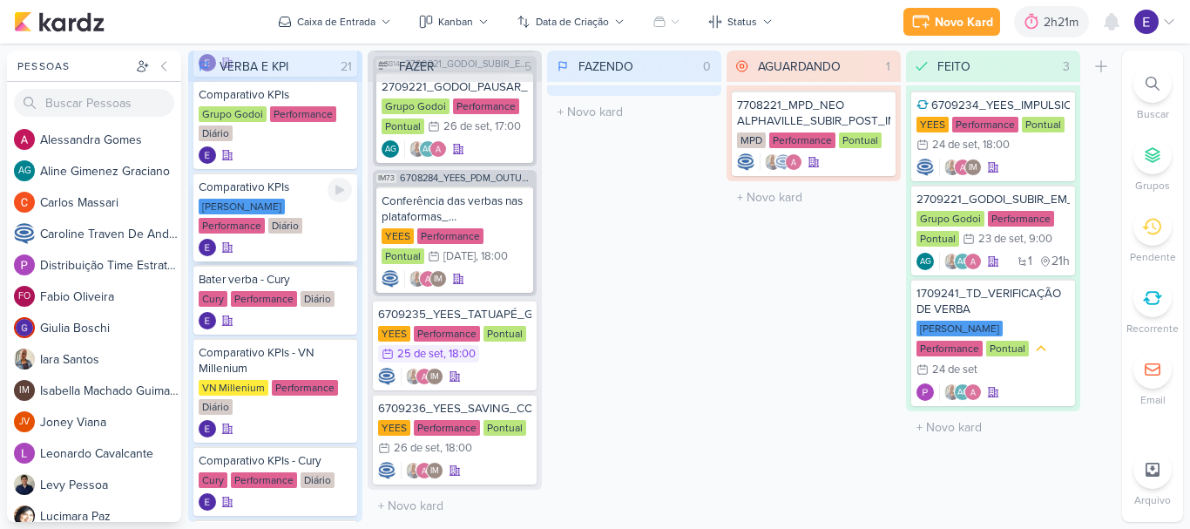
scroll to position [697, 0]
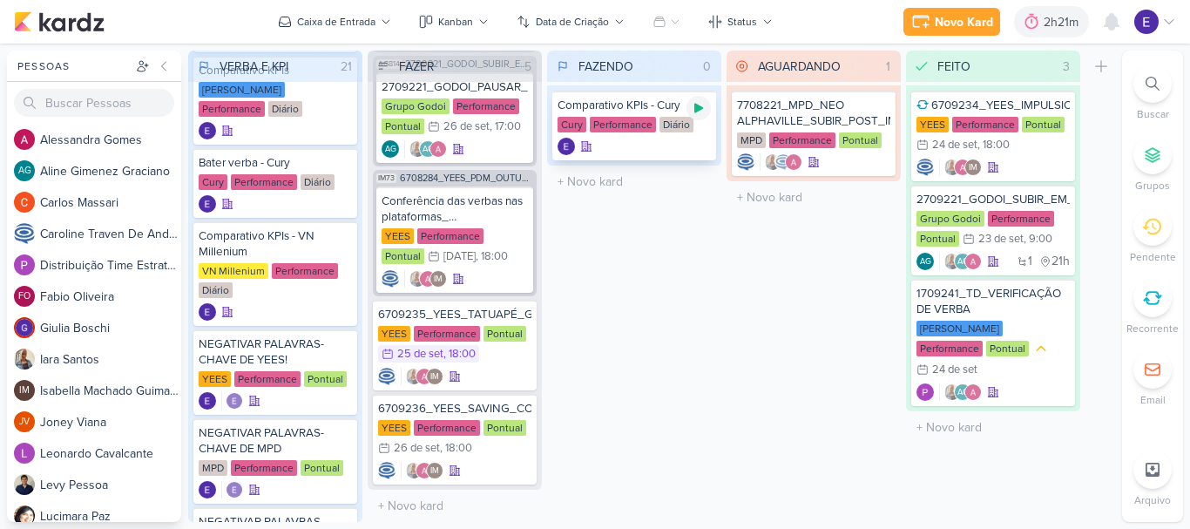
click at [696, 111] on icon at bounding box center [698, 109] width 9 height 10
click at [679, 132] on div "Cury Performance Diário" at bounding box center [633, 125] width 153 height 17
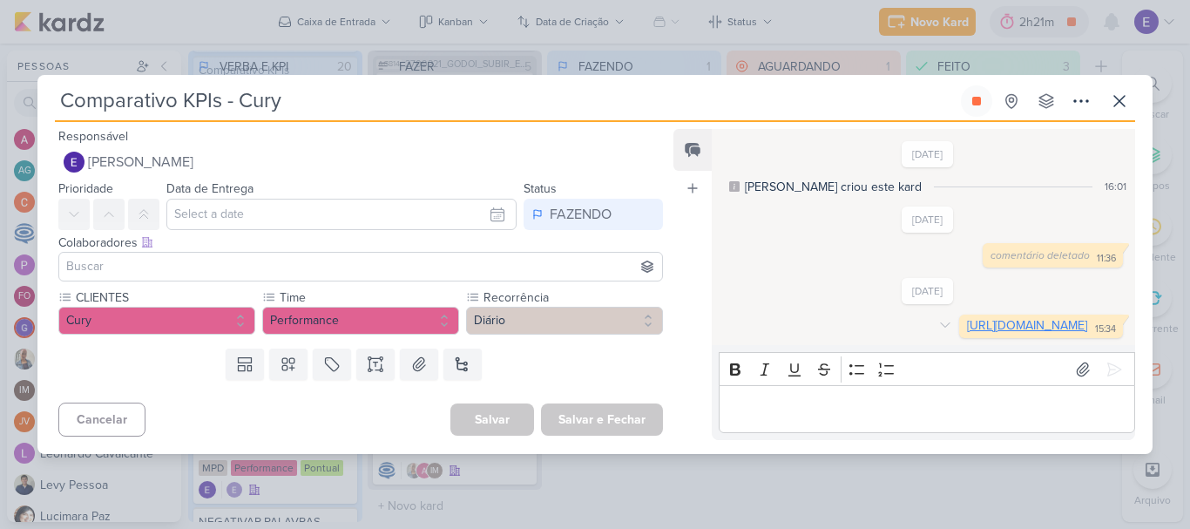
click at [967, 333] on link "https://docs.google.com/spreadsheets/d/16j2fyQzYRCkADzCBv4I23HYayzya-Fgp9TLxxJg…" at bounding box center [1027, 325] width 120 height 15
click at [976, 97] on icon at bounding box center [976, 101] width 9 height 9
click at [1124, 91] on icon at bounding box center [1119, 101] width 21 height 21
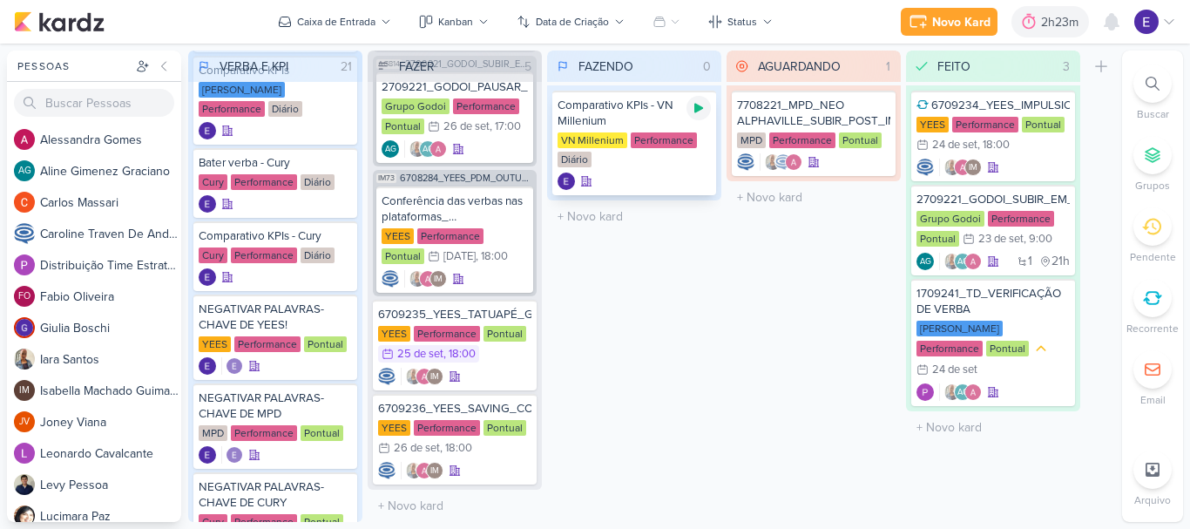
click at [690, 110] on div at bounding box center [698, 108] width 24 height 24
click at [665, 177] on div at bounding box center [633, 180] width 153 height 17
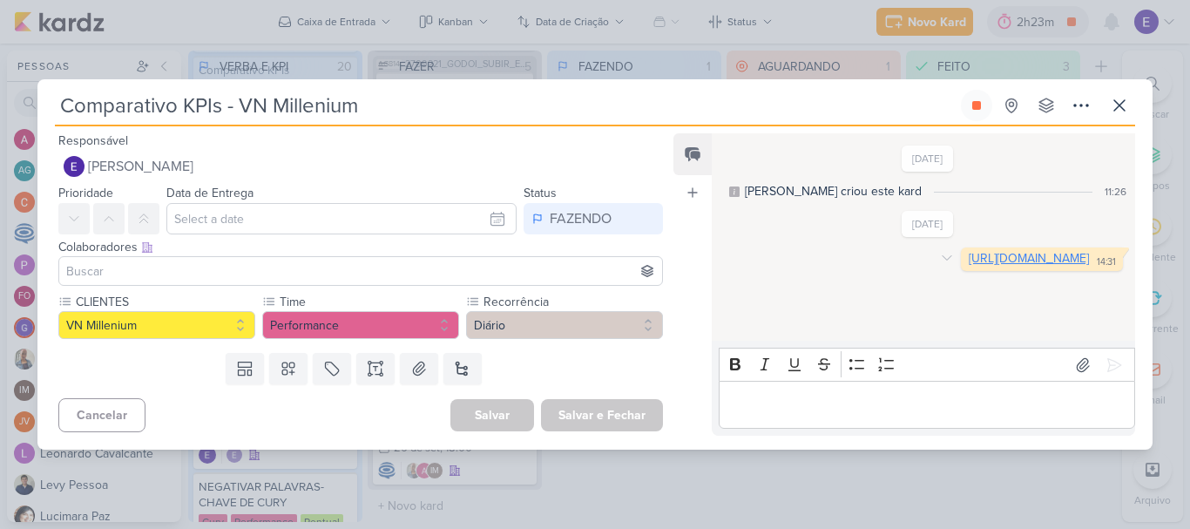
click at [969, 266] on link "https://docs.google.com/spreadsheets/d/1K2JbJ69yAjhoBuWCk-Eny1zkEGYraCZU8iTDiNZ…" at bounding box center [1029, 258] width 120 height 15
click at [976, 104] on icon at bounding box center [976, 105] width 9 height 9
click at [1133, 111] on button at bounding box center [1119, 105] width 31 height 31
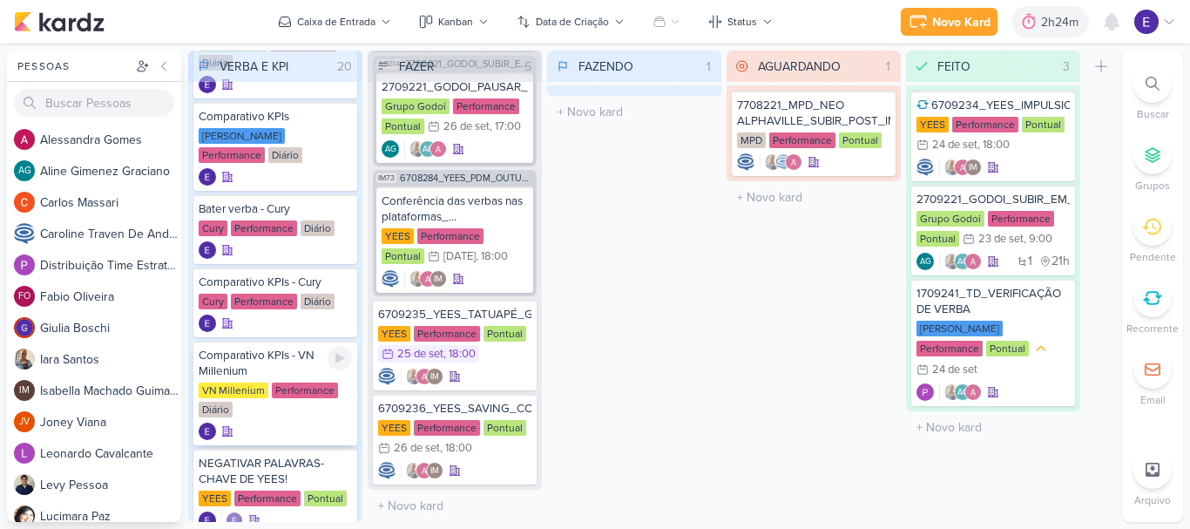
scroll to position [610, 0]
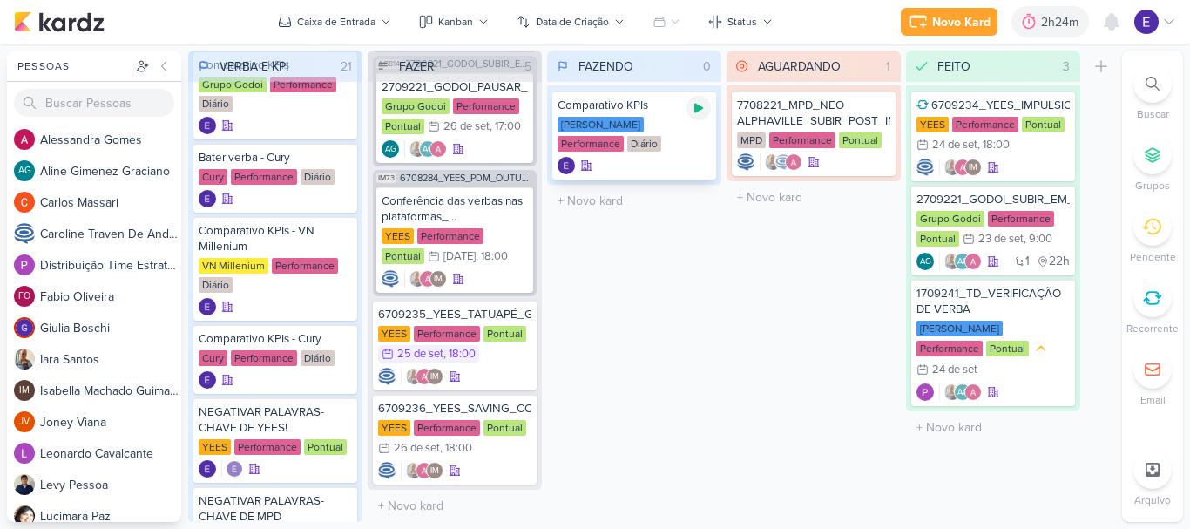
click at [692, 105] on icon at bounding box center [699, 108] width 14 height 14
click at [687, 154] on div "Comparativo KPIs Teixeira Duarte Performance Diário" at bounding box center [634, 135] width 164 height 89
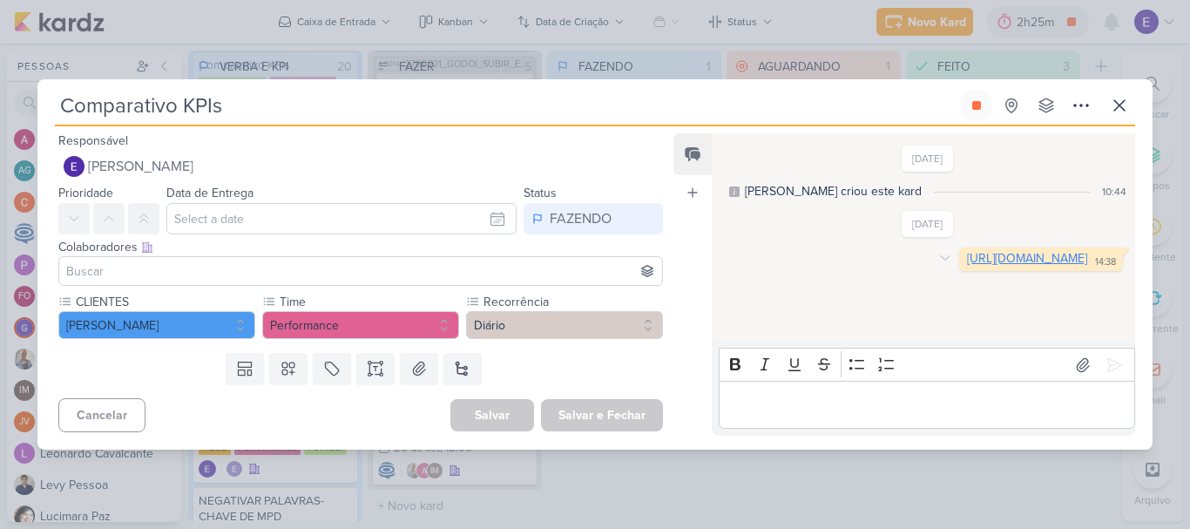
click at [967, 263] on link "https://docs.google.com/spreadsheets/d/1fRObwiKG9tiDiDcDhtIV-uL_A4AxCZ0AfFSRipn…" at bounding box center [1027, 258] width 120 height 15
click at [984, 98] on button at bounding box center [976, 105] width 31 height 31
click at [1115, 114] on icon at bounding box center [1119, 105] width 21 height 21
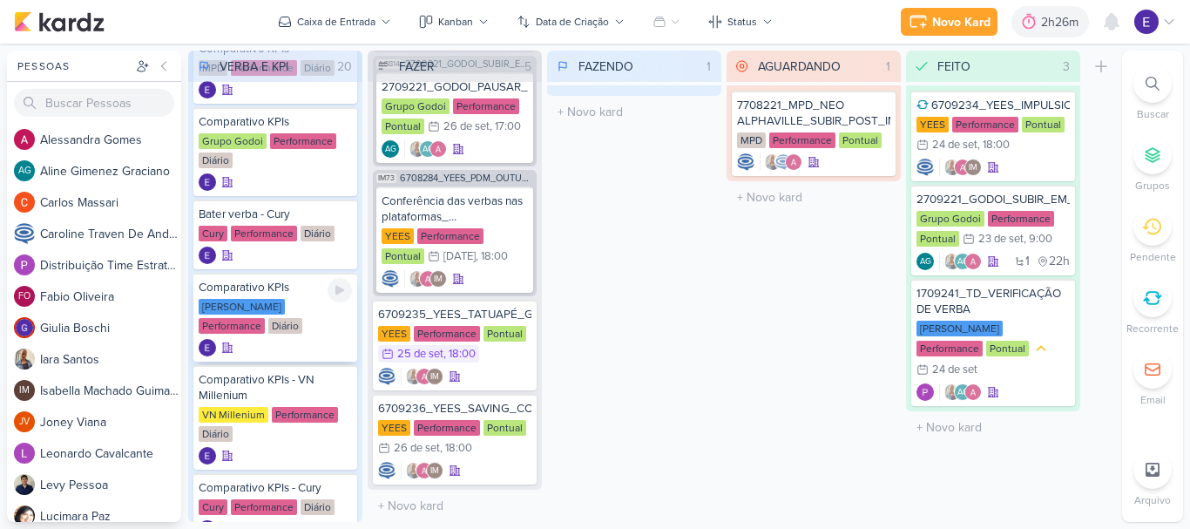
scroll to position [523, 0]
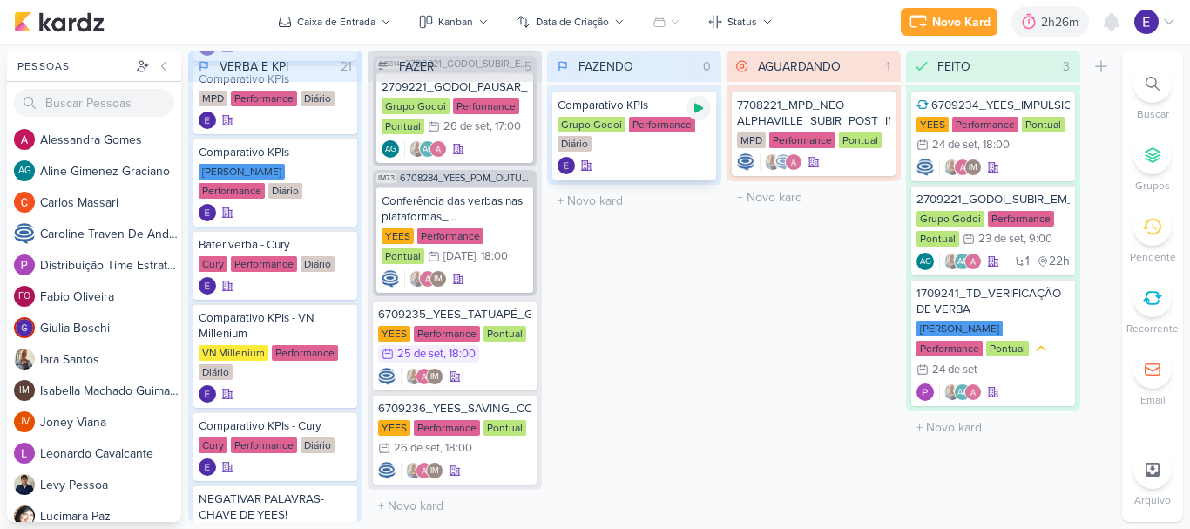
click at [702, 109] on icon at bounding box center [698, 109] width 9 height 10
click at [625, 149] on div "Grupo Godoi Performance Diário" at bounding box center [633, 135] width 153 height 37
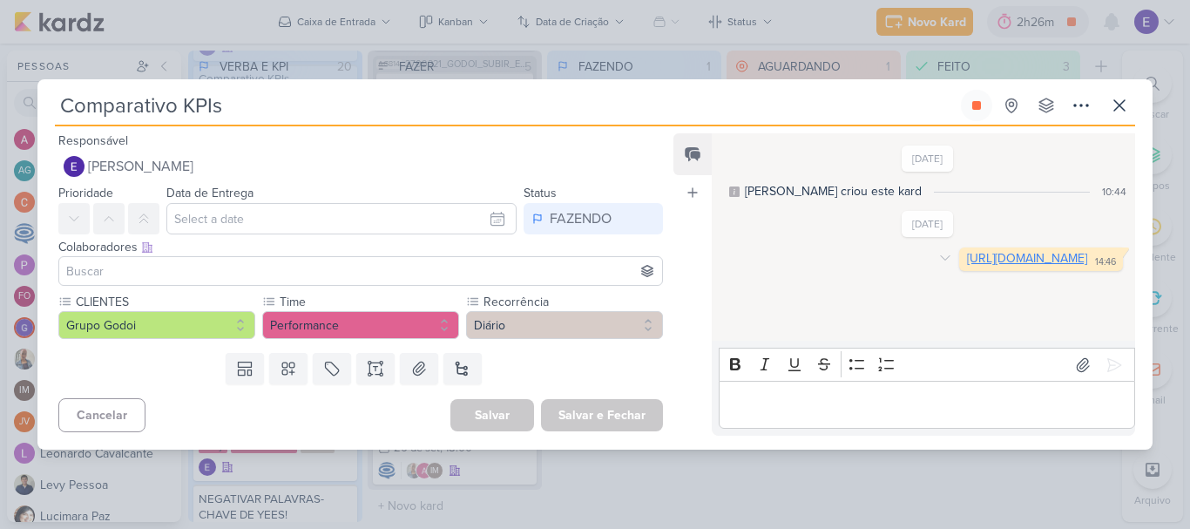
click at [967, 266] on link "https://docs.google.com/spreadsheets/d/1_xv7QNleeBQsB0AKWfsxGIuMouiut3pyB2sW3gB…" at bounding box center [1027, 258] width 120 height 15
click at [972, 109] on icon at bounding box center [976, 105] width 14 height 14
click at [1121, 111] on icon at bounding box center [1119, 105] width 21 height 21
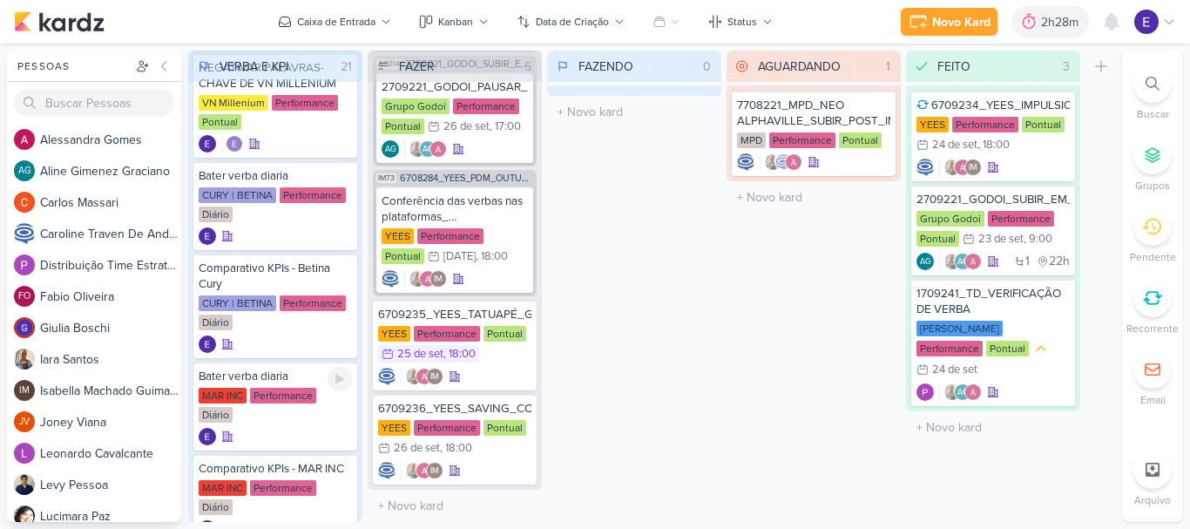
scroll to position [1312, 0]
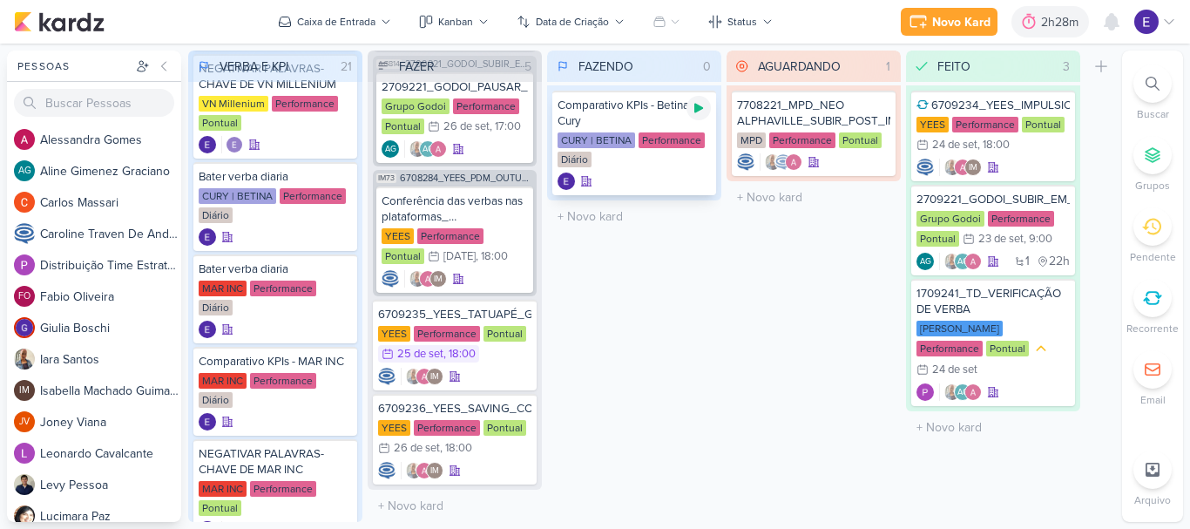
click at [700, 110] on icon at bounding box center [698, 109] width 9 height 10
click at [643, 168] on div "CURY | BETINA Performance Diário" at bounding box center [633, 150] width 153 height 37
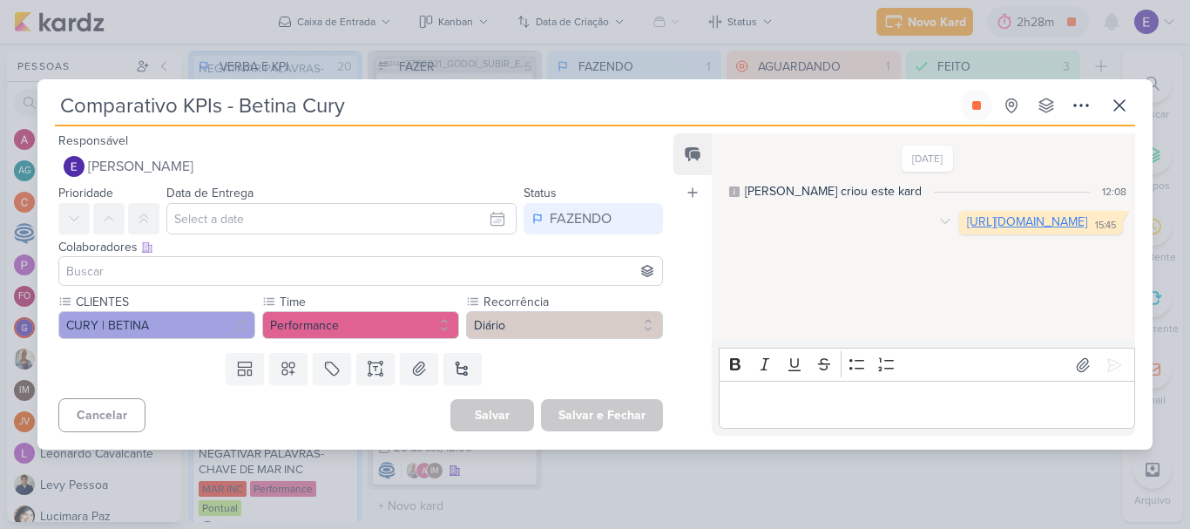
click at [967, 229] on link "https://docs.google.com/spreadsheets/d/1fpgRpRCxf5ru9-pALbGN7DLSg_5Sh22NijagdYV…" at bounding box center [1027, 221] width 120 height 15
click at [982, 105] on icon at bounding box center [976, 105] width 14 height 14
click at [1110, 109] on icon at bounding box center [1119, 105] width 21 height 21
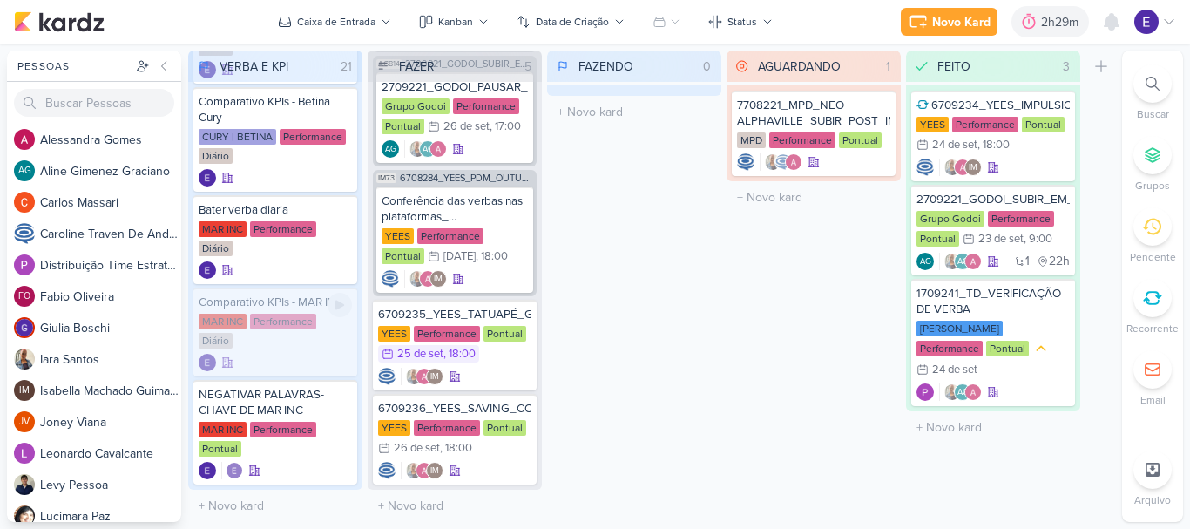
scroll to position [1394, 0]
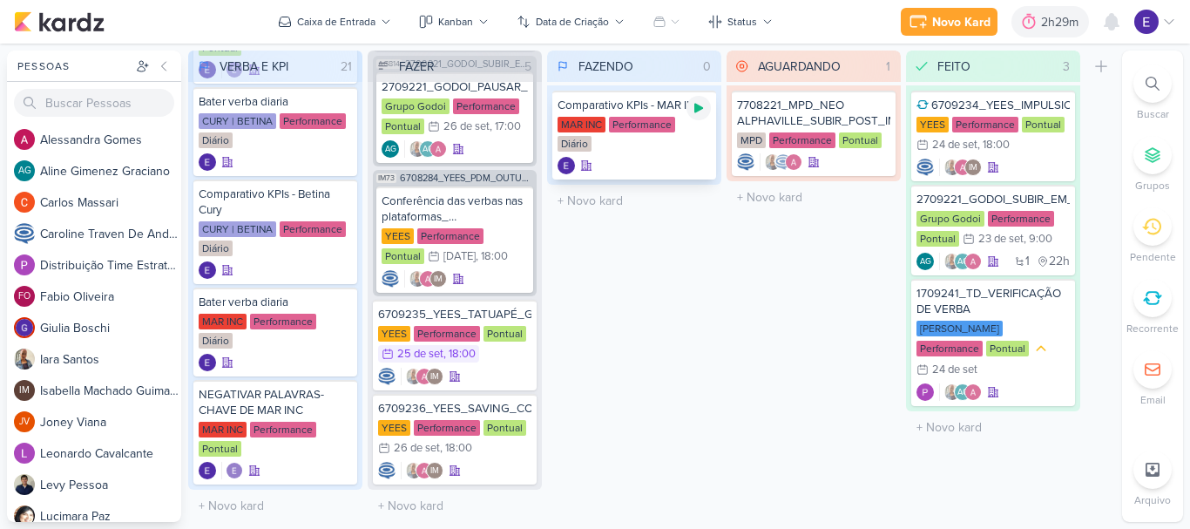
click at [698, 112] on icon at bounding box center [699, 108] width 14 height 14
click at [664, 160] on div at bounding box center [633, 165] width 153 height 17
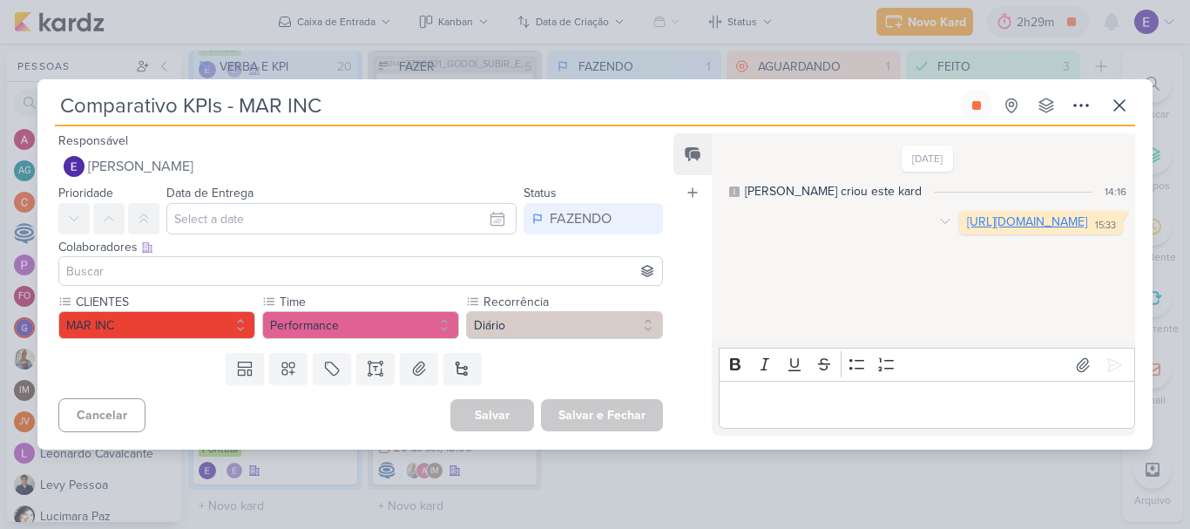
click at [967, 228] on link "https://docs.google.com/spreadsheets/d/1ybJ_1SNKDOKfKT9UsQ-5Aoh-QRJQHkSG2BY1Gru…" at bounding box center [1027, 221] width 120 height 15
click at [982, 105] on icon at bounding box center [976, 105] width 14 height 14
click at [1124, 98] on icon at bounding box center [1119, 105] width 21 height 21
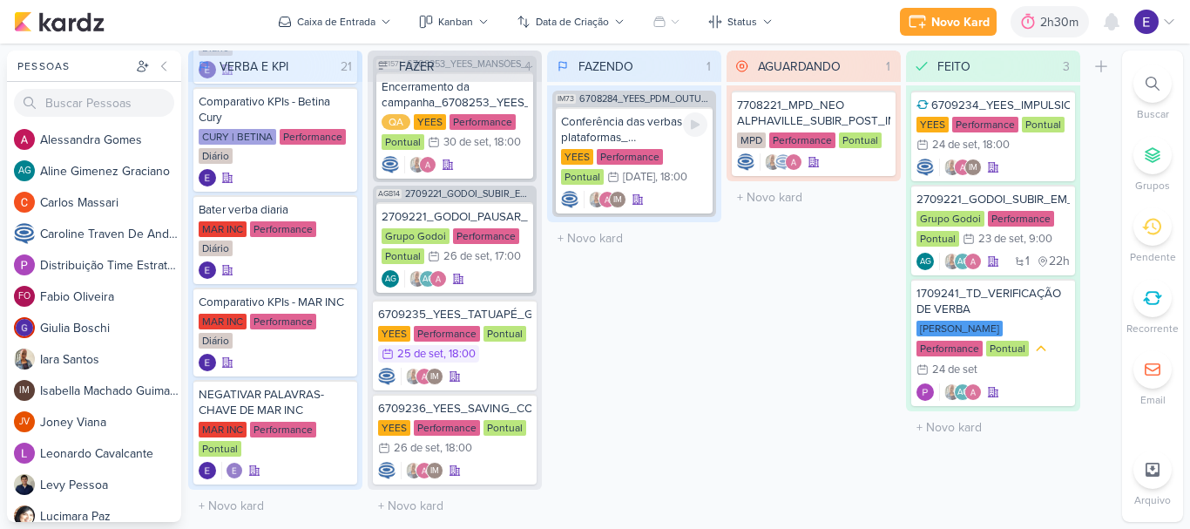
scroll to position [42, 0]
click at [702, 114] on div at bounding box center [695, 124] width 24 height 24
click at [663, 187] on div "Conferência das verbas nas plataformas_ 6708284_YEES_PDM_OUTUBRO YEES Performan…" at bounding box center [634, 160] width 157 height 106
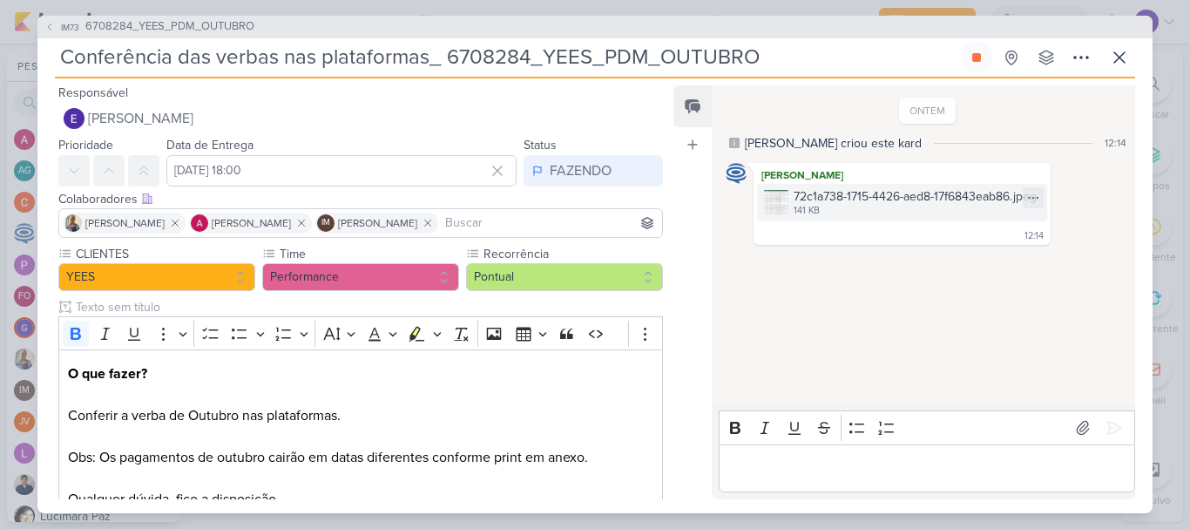
click at [826, 209] on div "141 KB" at bounding box center [914, 211] width 243 height 14
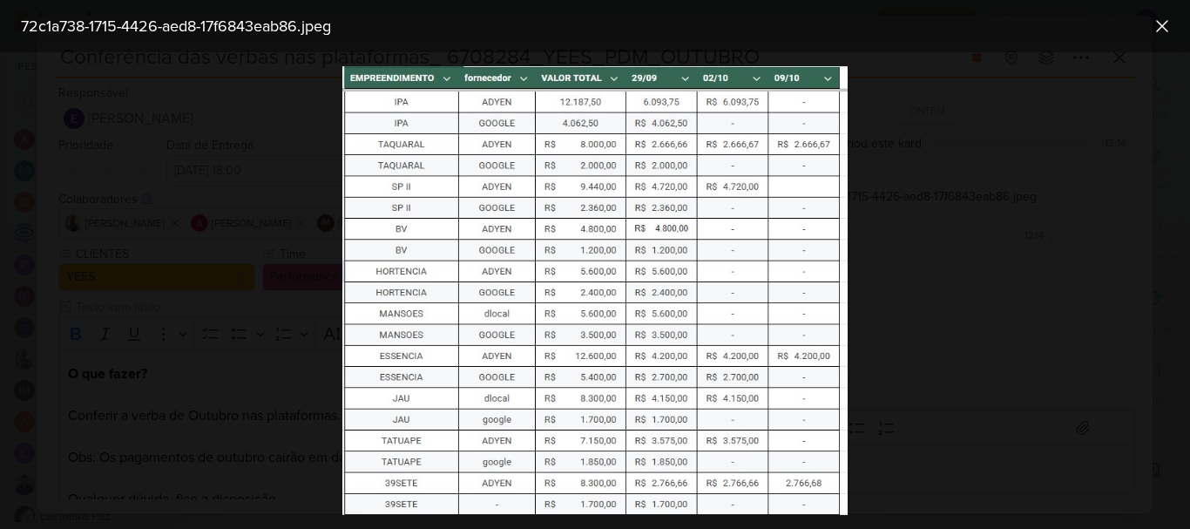
click at [695, 248] on img at bounding box center [594, 290] width 505 height 449
click at [938, 226] on div at bounding box center [595, 290] width 1190 height 476
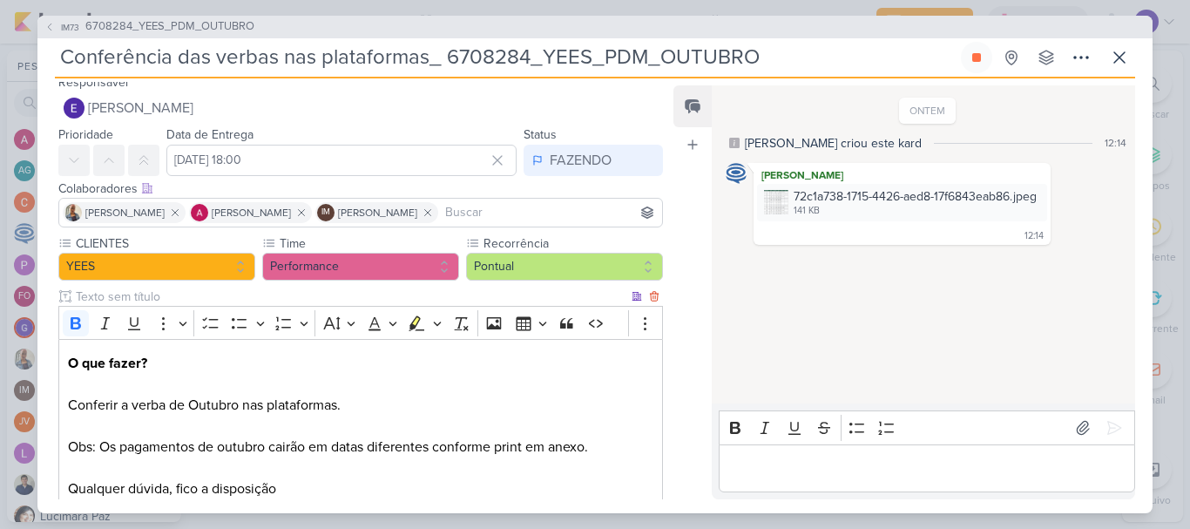
scroll to position [0, 0]
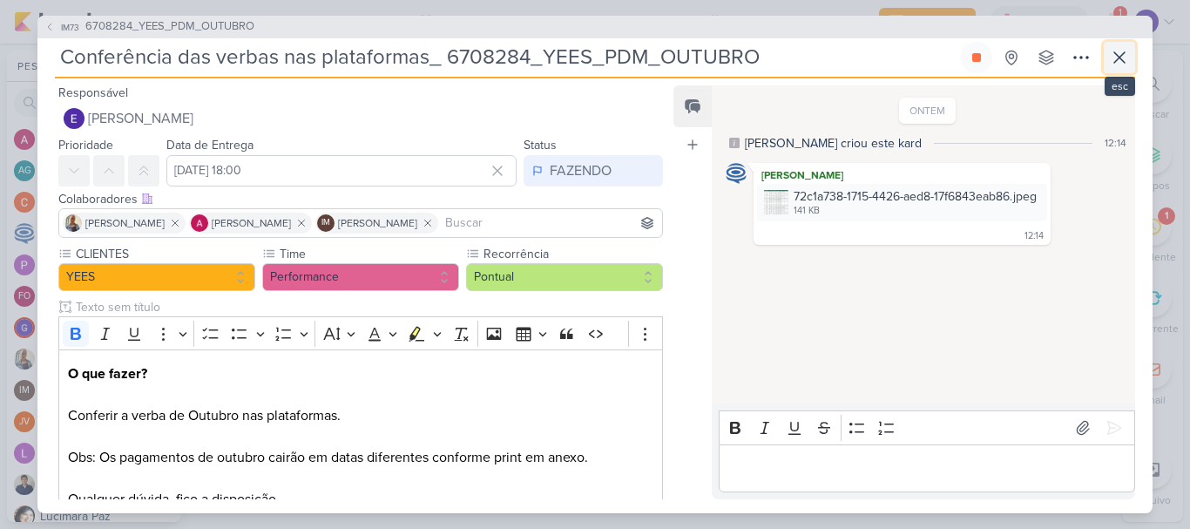
click at [1134, 68] on button at bounding box center [1119, 57] width 31 height 31
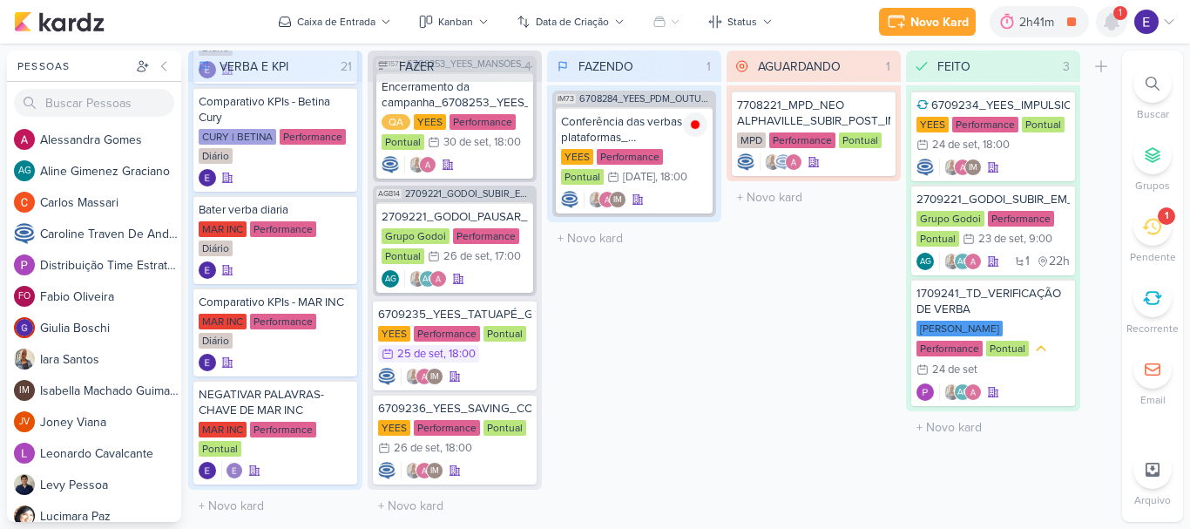
click at [1117, 30] on icon at bounding box center [1111, 21] width 21 height 21
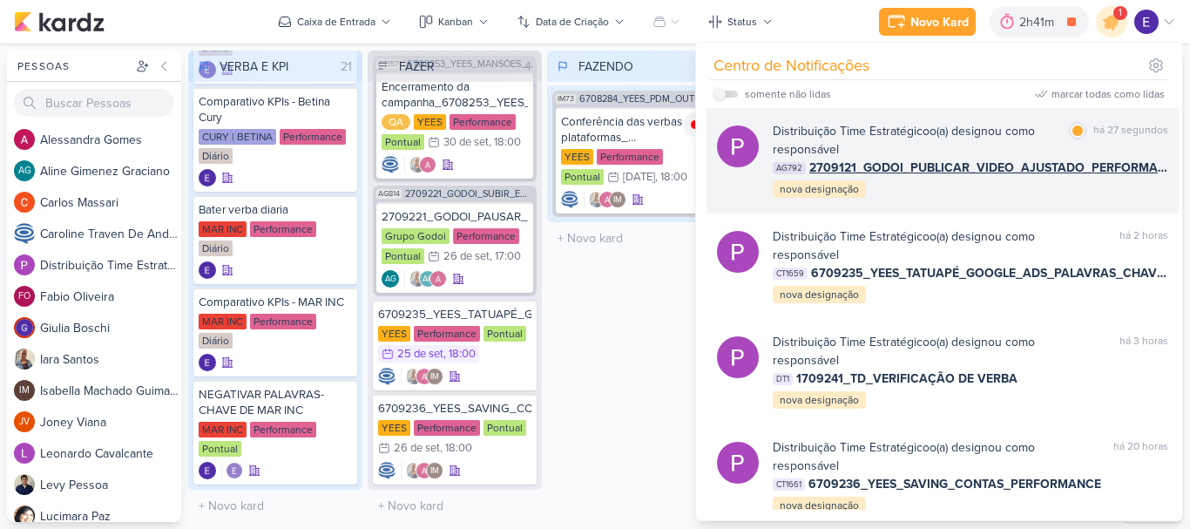
click at [1122, 196] on div "Distribuição Time Estratégico o(a) designou como responsável marcar como lida h…" at bounding box center [970, 161] width 395 height 78
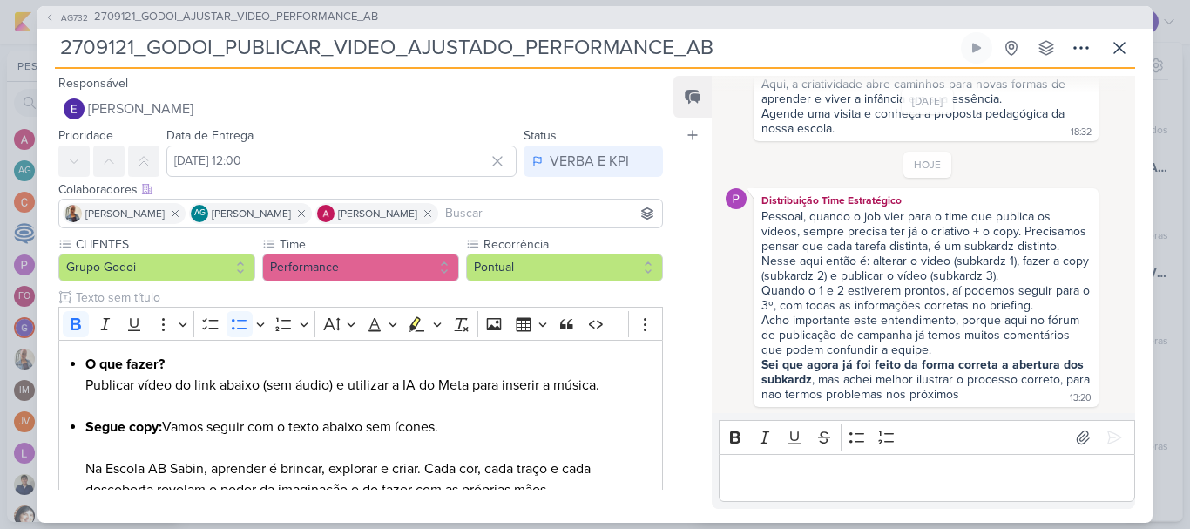
scroll to position [720, 0]
click at [569, 166] on div "VERBA E KPI" at bounding box center [589, 161] width 79 height 21
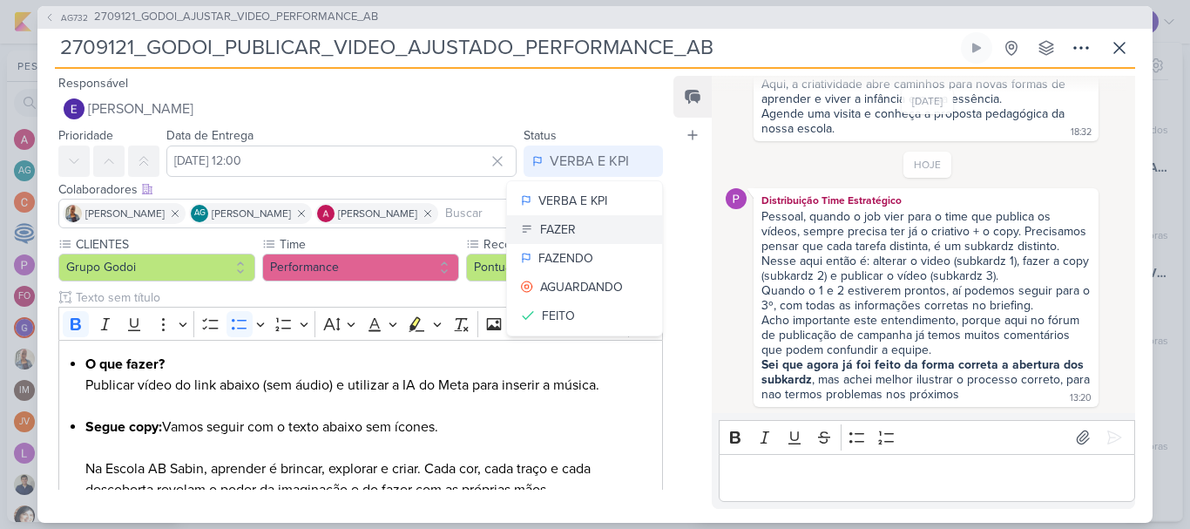
click at [564, 230] on div "FAZER" at bounding box center [558, 229] width 36 height 18
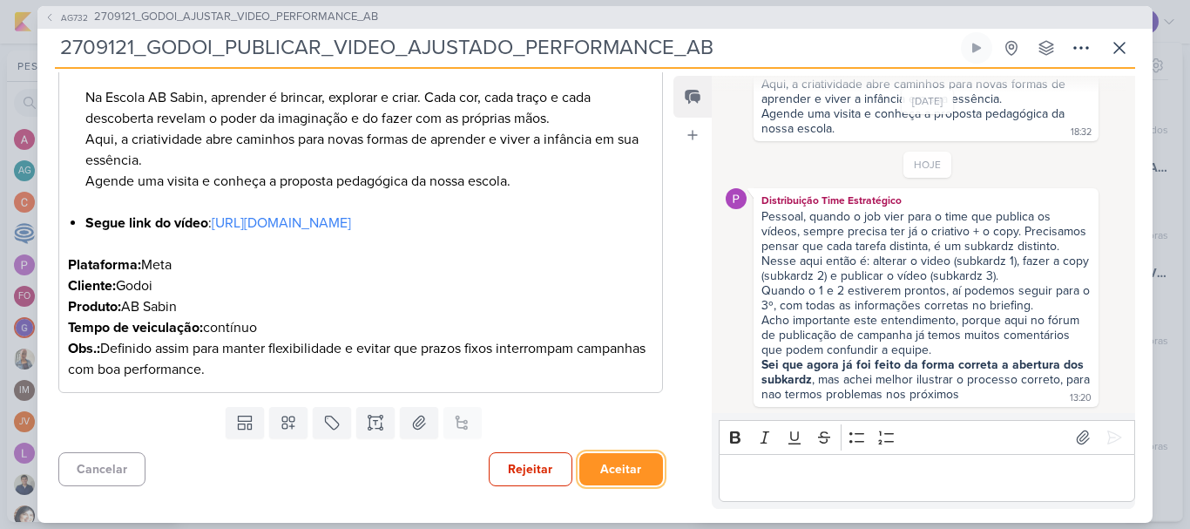
click at [616, 454] on button "Aceitar" at bounding box center [621, 469] width 84 height 32
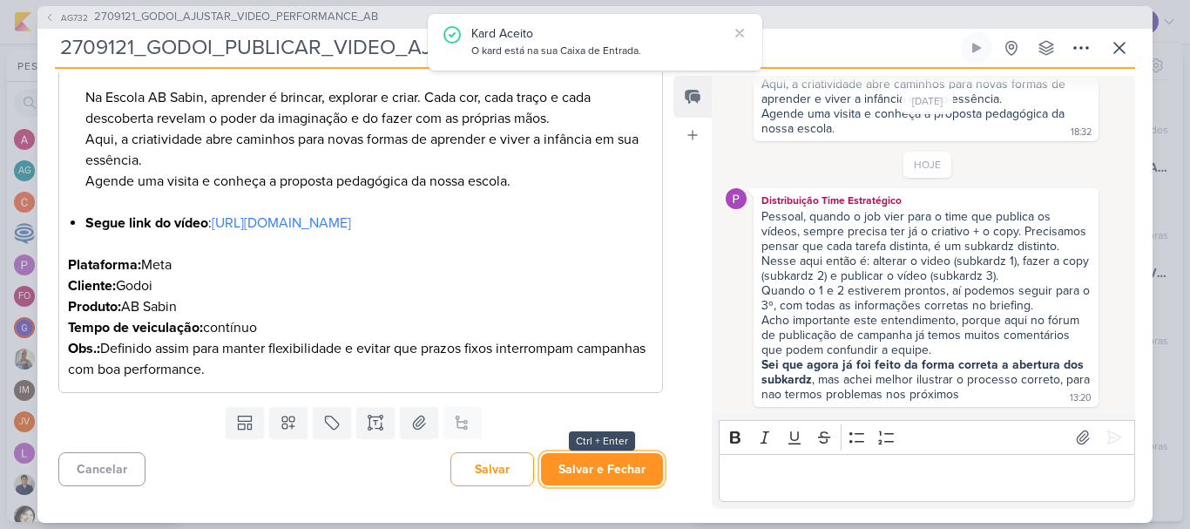
click at [618, 460] on button "Salvar e Fechar" at bounding box center [602, 469] width 122 height 32
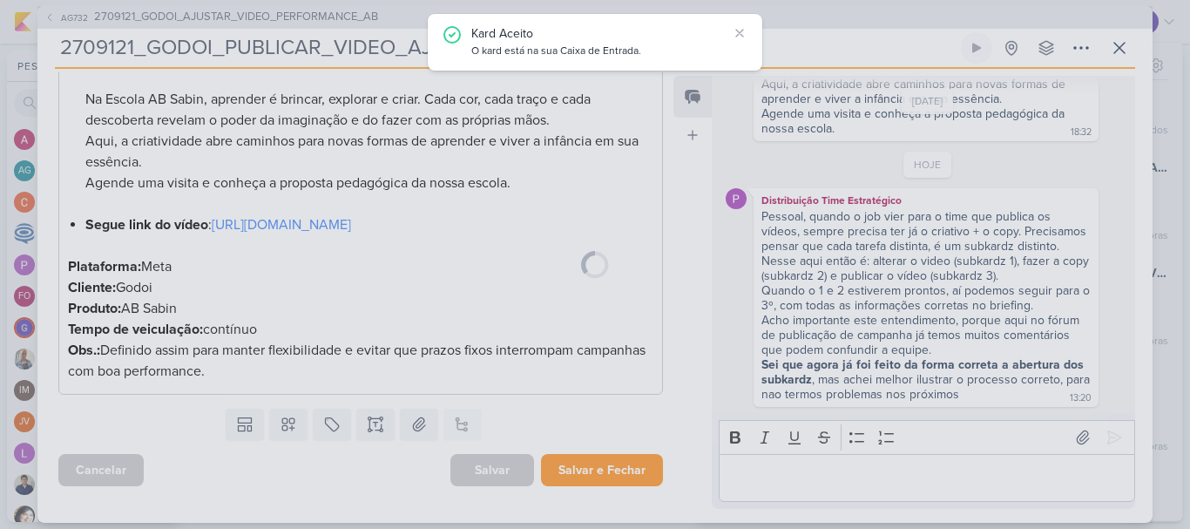
scroll to position [411, 0]
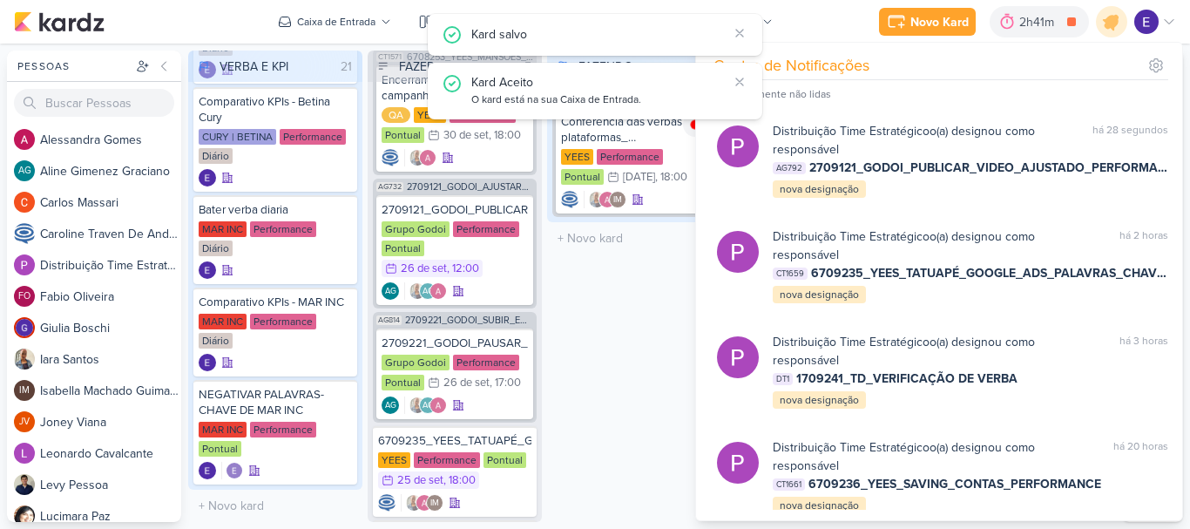
click at [626, 379] on div "FAZENDO 1 Mover Para Esquerda Mover Para Direita Deletar IM73 6708284_YEES_PDM_…" at bounding box center [634, 286] width 174 height 471
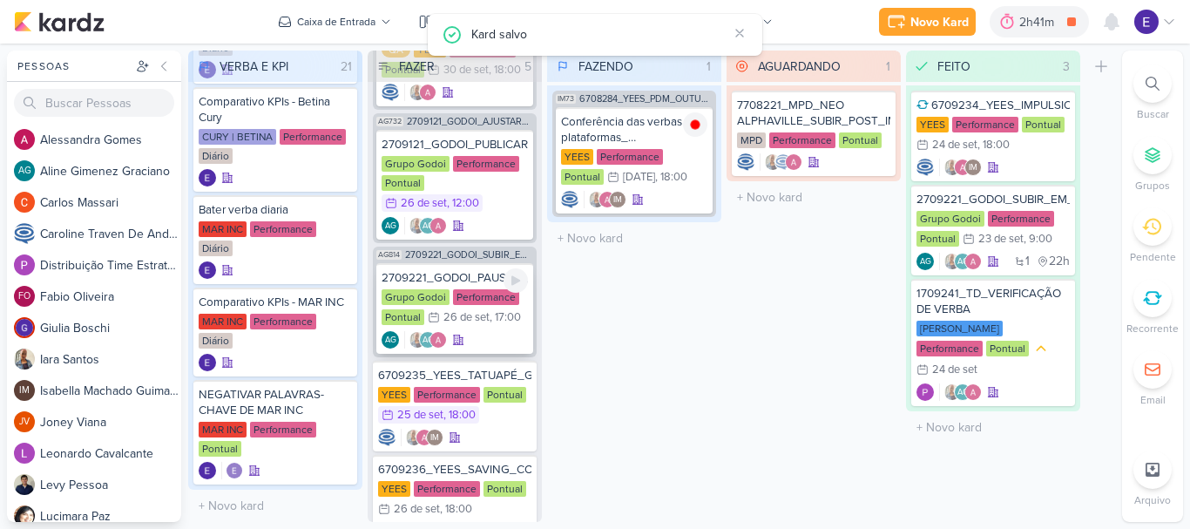
scroll to position [175, 0]
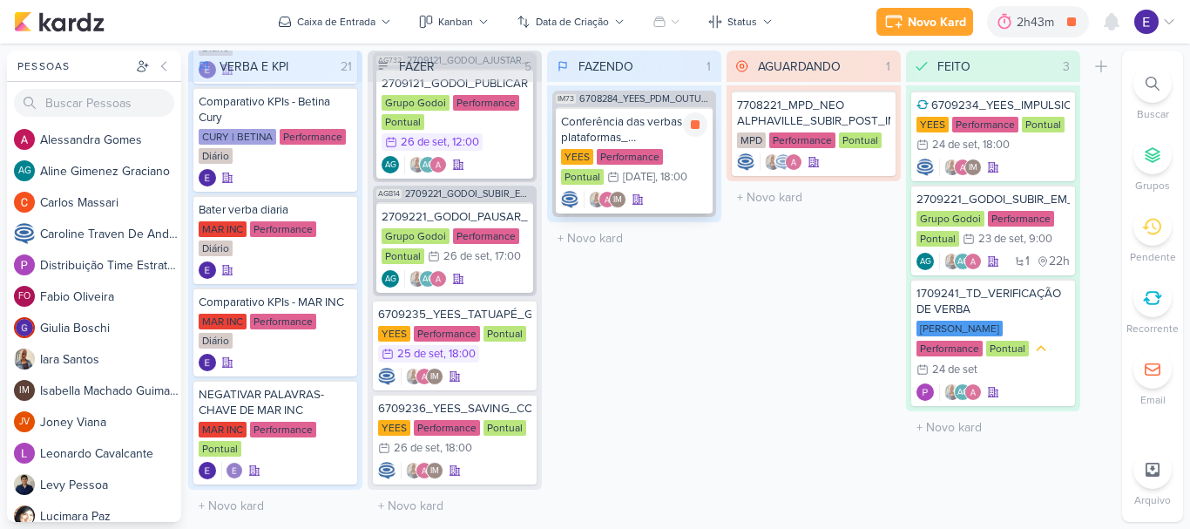
click at [650, 212] on div "Conferência das verbas nas plataformas_ 6708284_YEES_PDM_OUTUBRO YEES Performan…" at bounding box center [634, 160] width 157 height 106
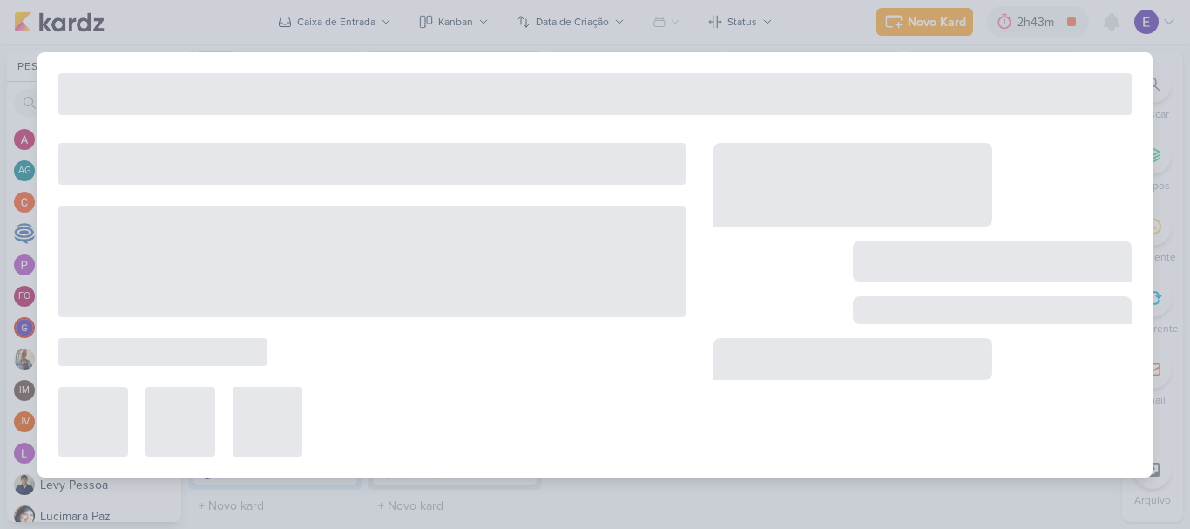
type input "Conferência das verbas nas plataformas_ 6708284_YEES_PDM_OUTUBRO"
type input "1 de outubro de 2025 às 18:00"
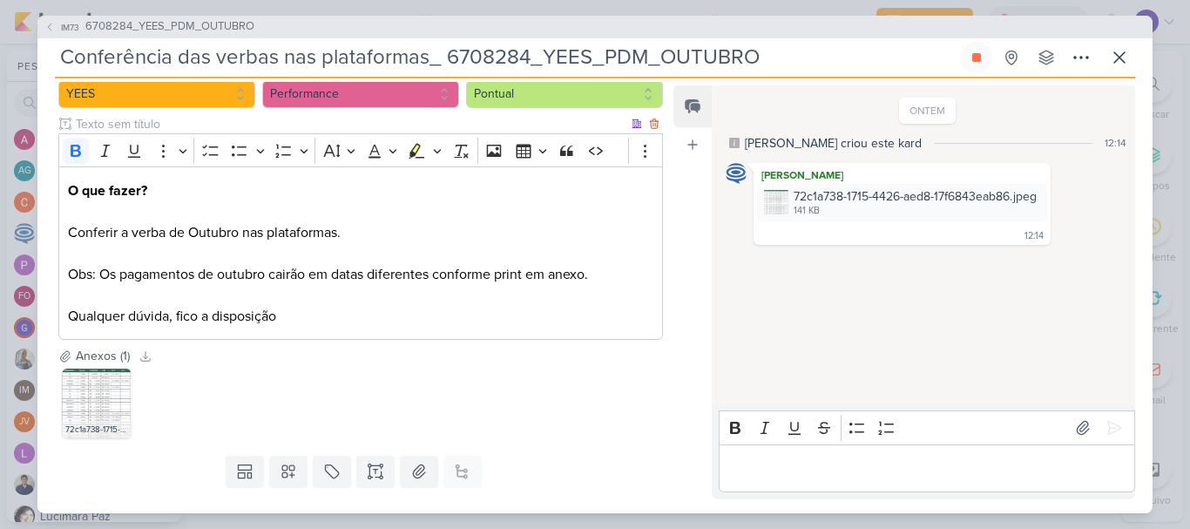
scroll to position [190, 0]
